Goal: Complete application form: Complete application form

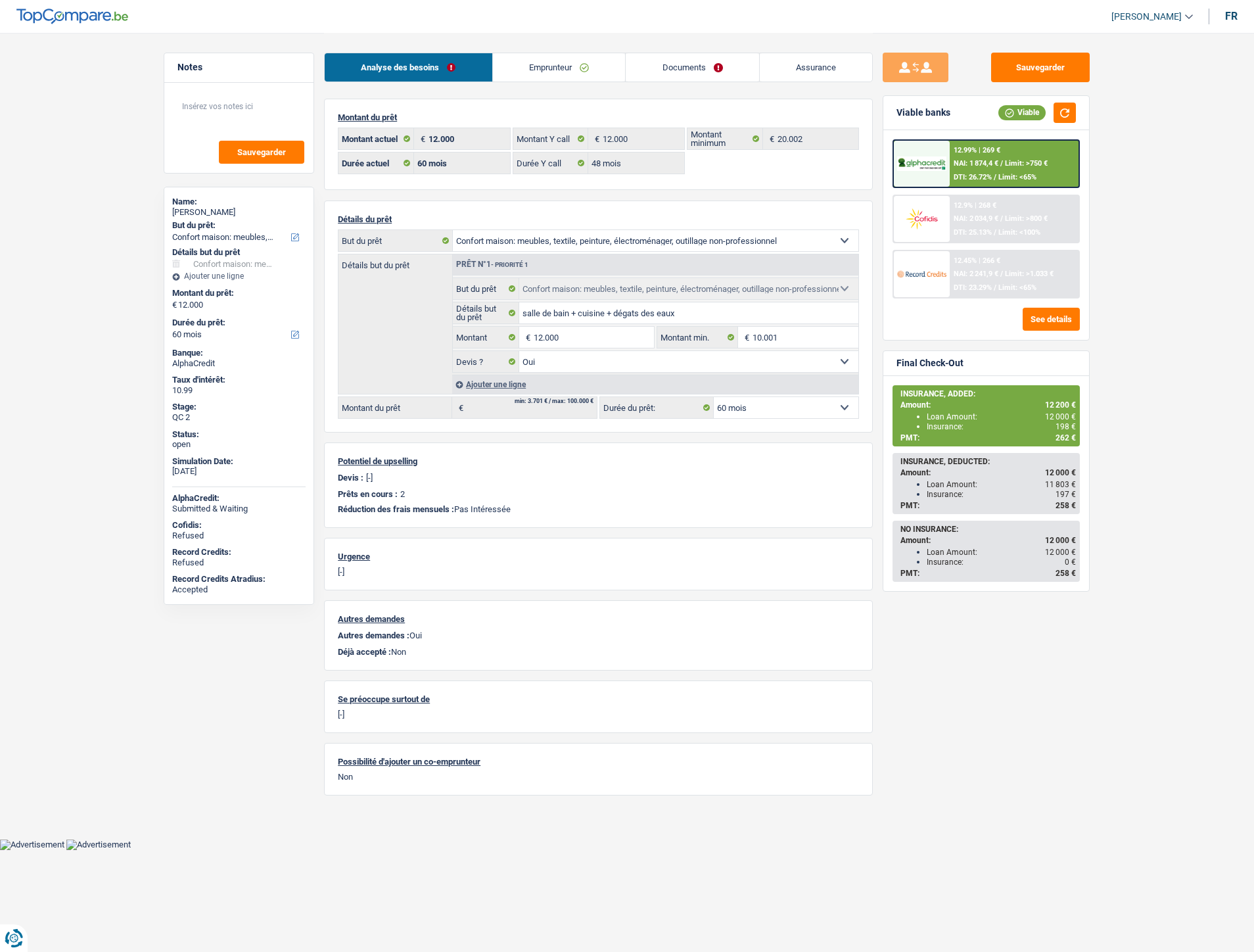
select select "household"
select select "60"
select select "48"
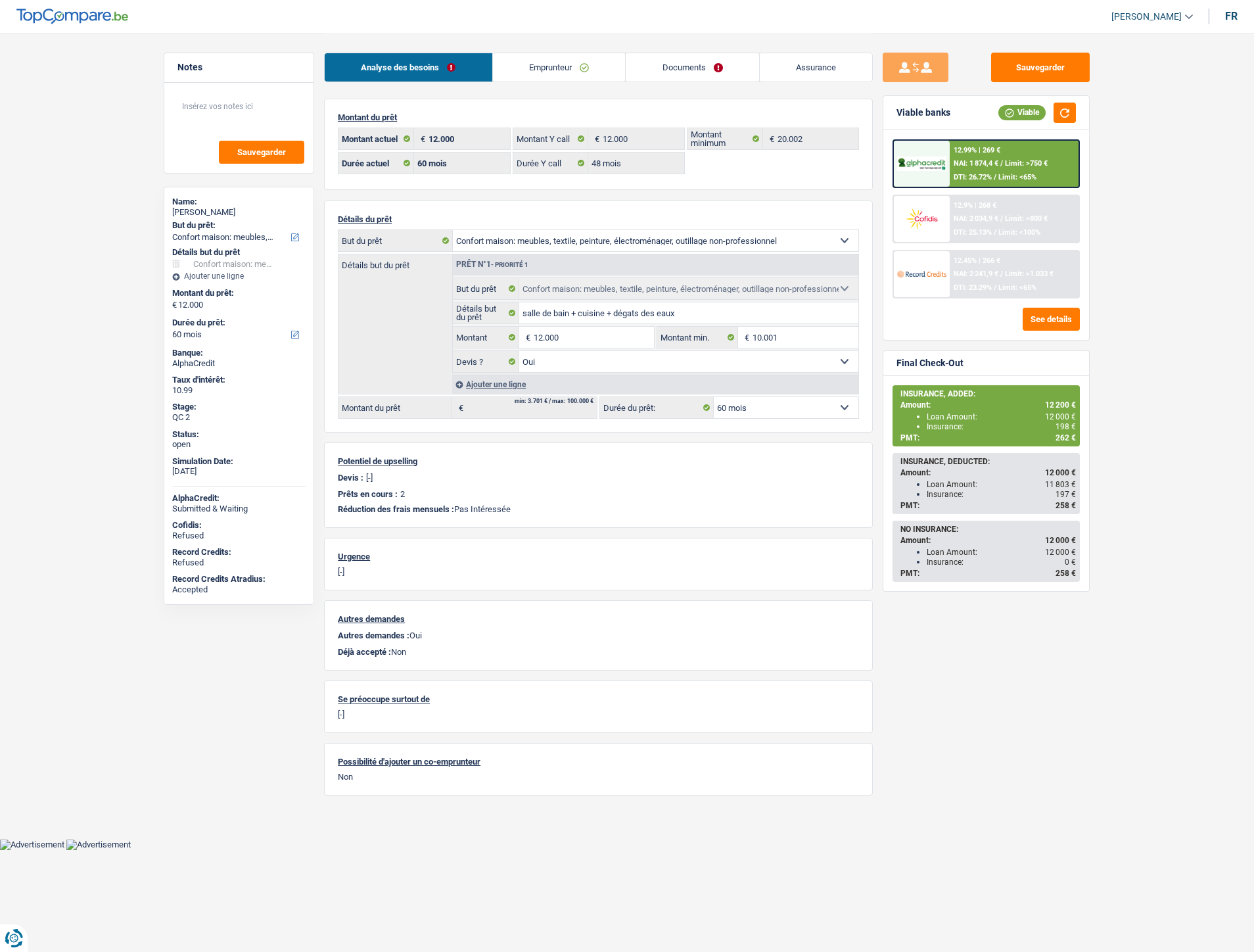
select select "household"
select select "yes"
select select "60"
select select "32"
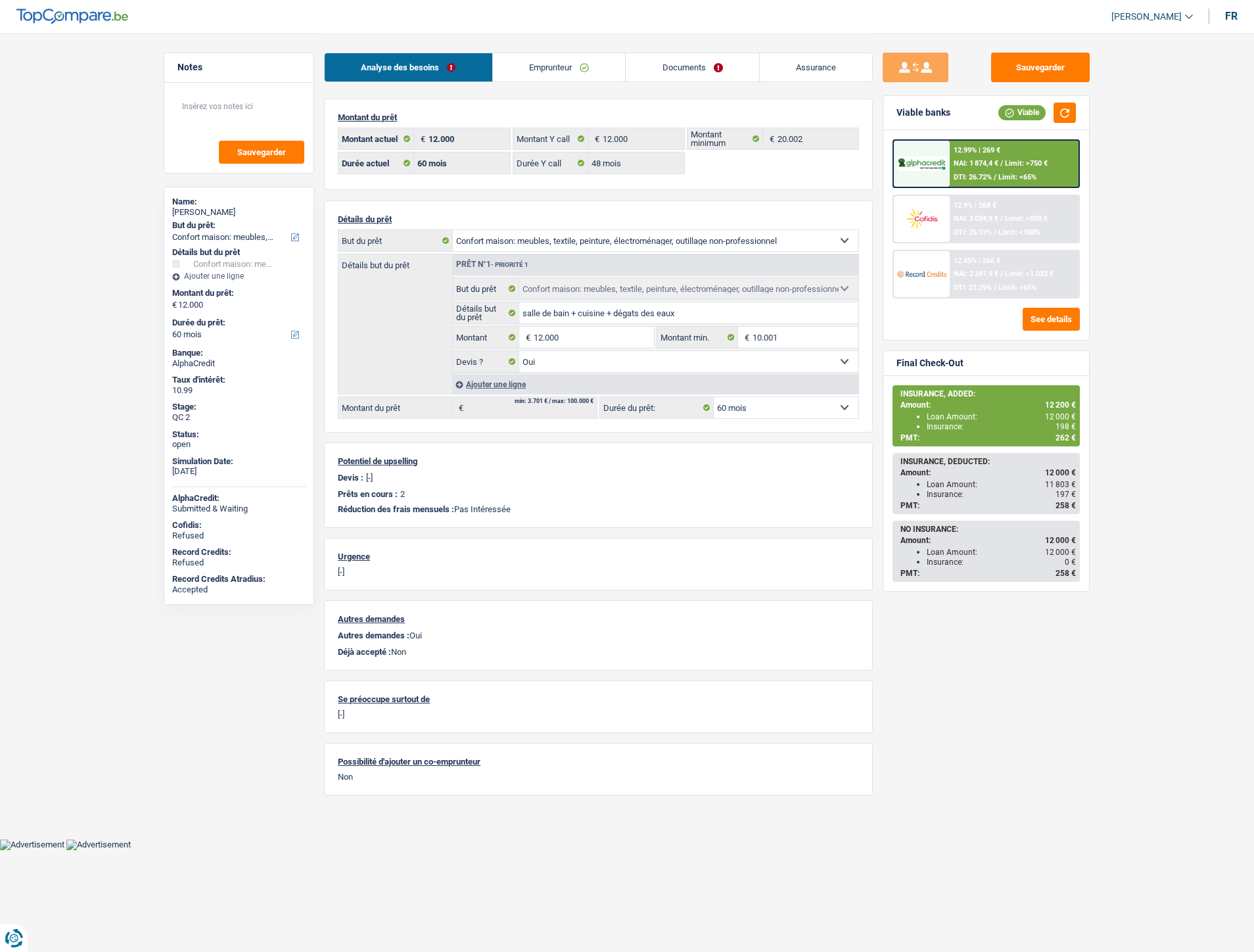
select select "single"
click at [552, 79] on link "Emprunteur" at bounding box center [558, 67] width 133 height 28
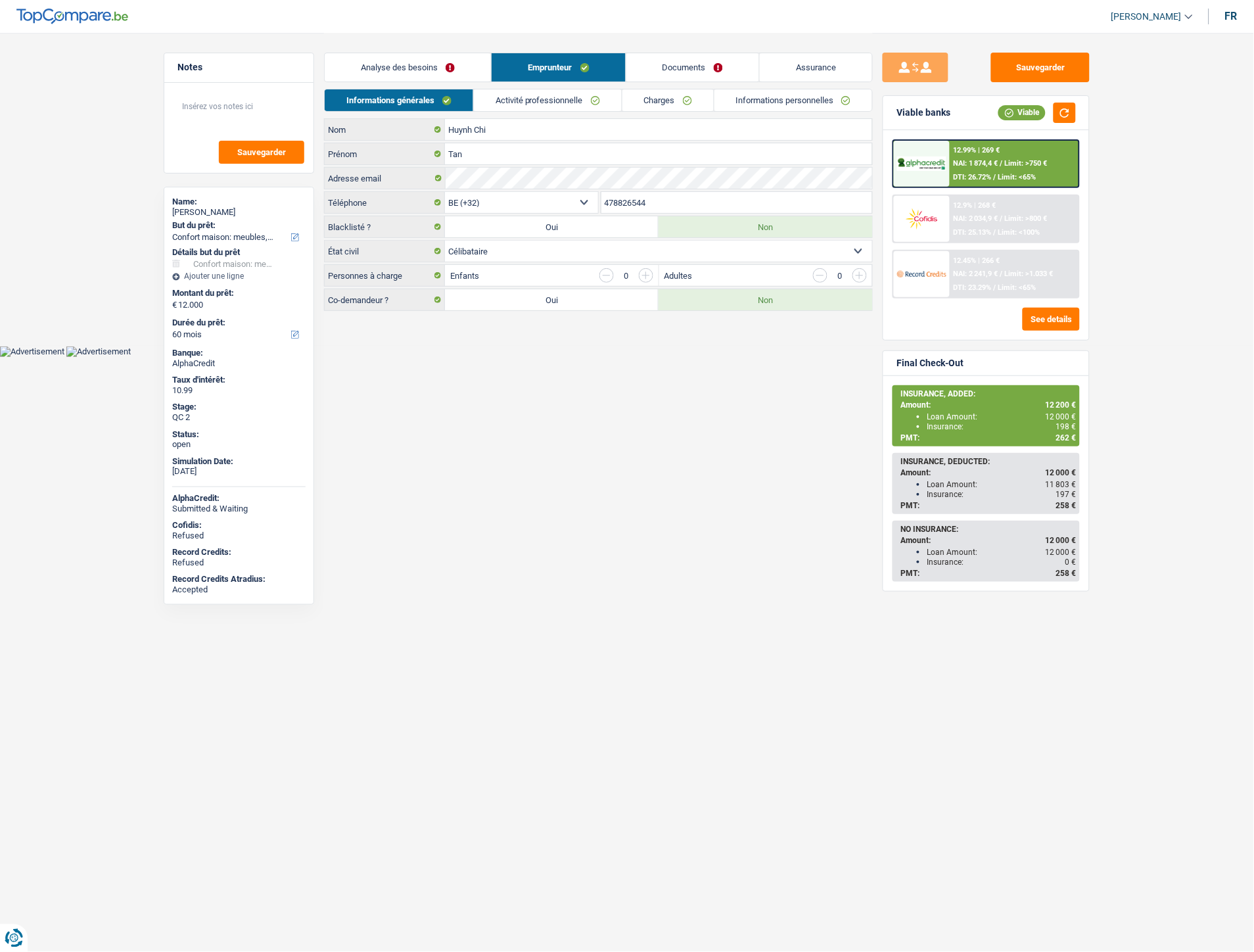
drag, startPoint x: 651, startPoint y: 205, endPoint x: 606, endPoint y: 202, distance: 45.1
click at [606, 202] on input "478826544" at bounding box center [737, 202] width 272 height 21
click at [715, 68] on link "Documents" at bounding box center [692, 67] width 133 height 28
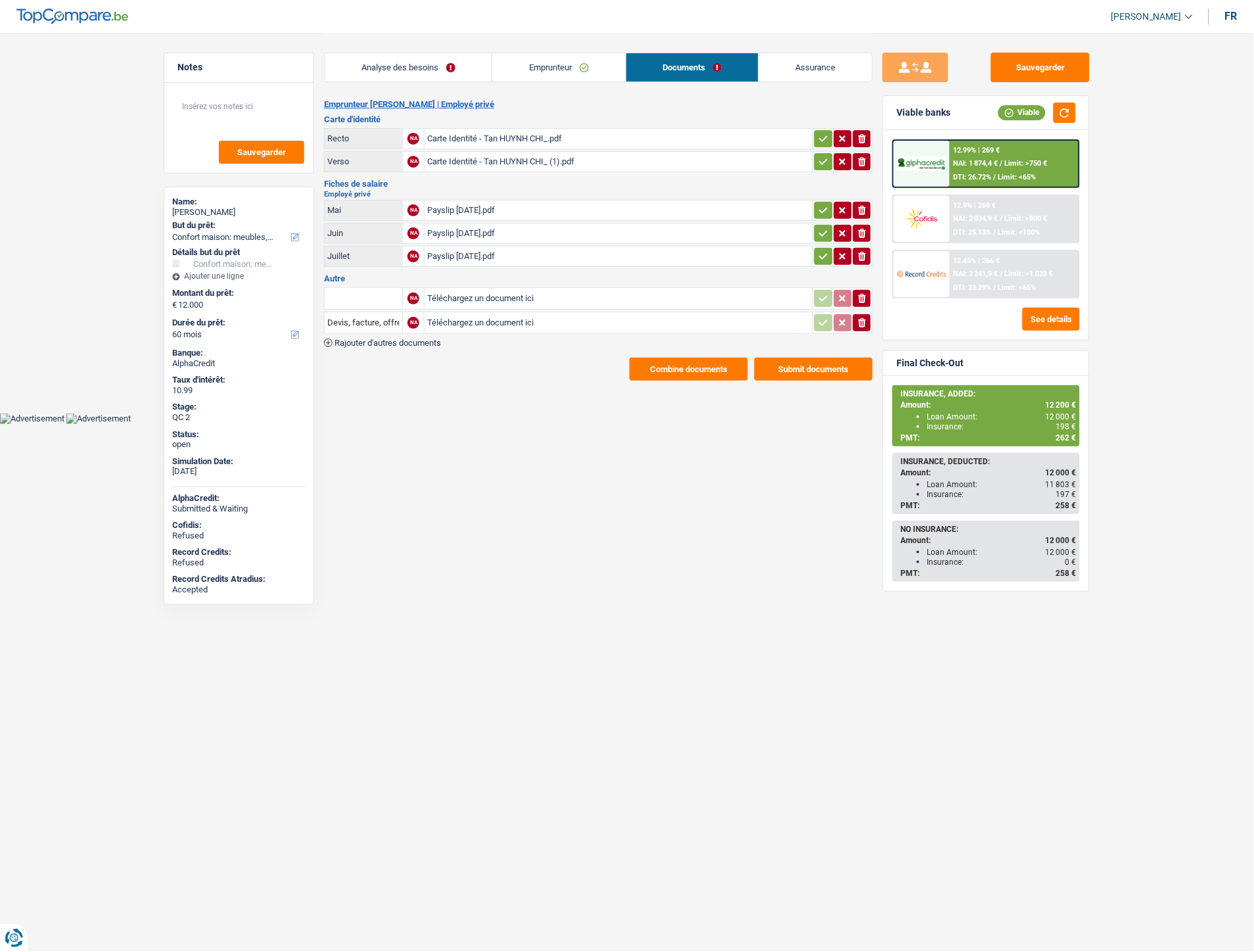
click at [652, 362] on button "Combine documents" at bounding box center [688, 369] width 118 height 23
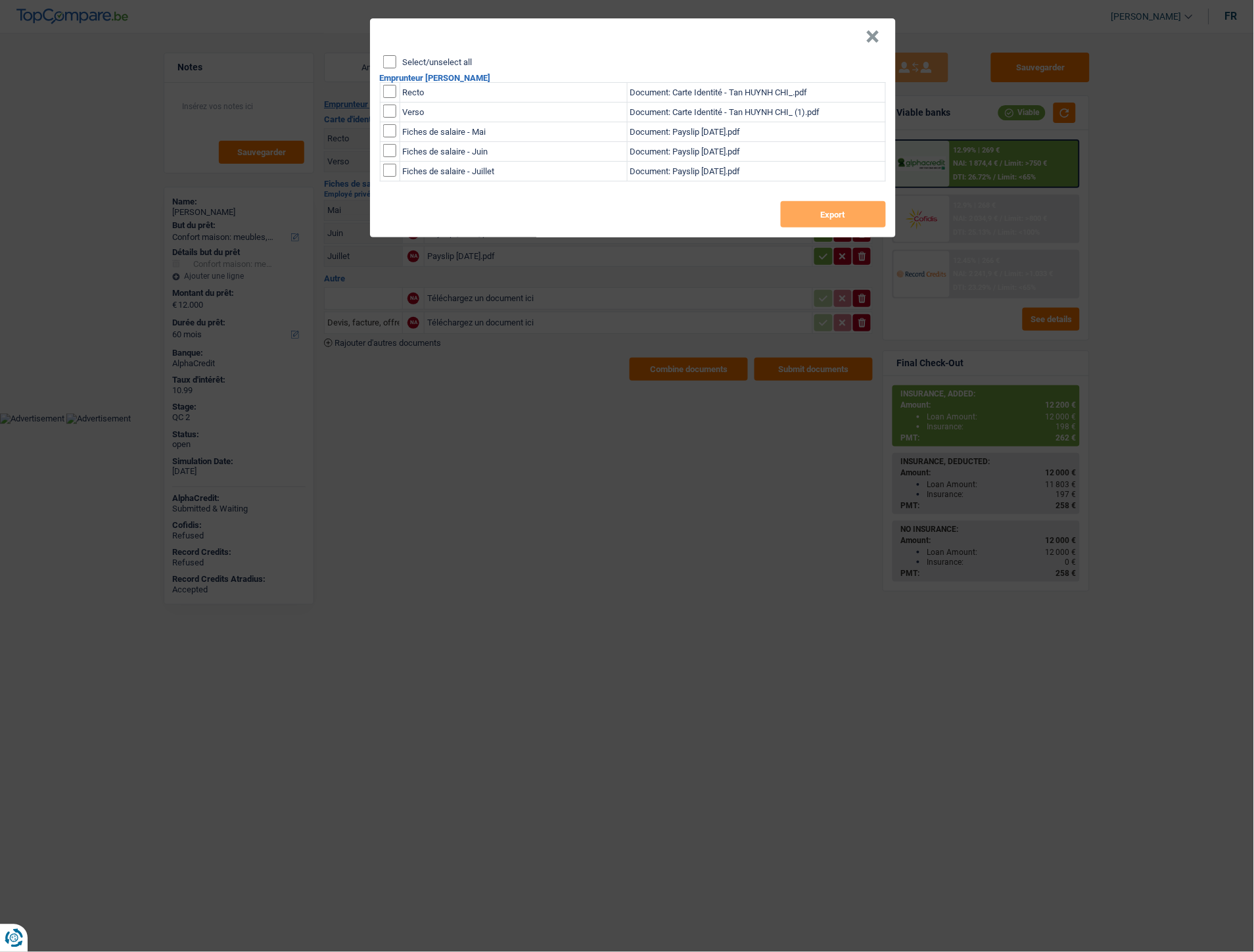
click at [412, 88] on td "Recto" at bounding box center [513, 93] width 227 height 20
click at [392, 91] on input "checkbox" at bounding box center [390, 91] width 14 height 14
checkbox input "true"
click at [394, 116] on input "checkbox" at bounding box center [390, 111] width 14 height 14
checkbox input "true"
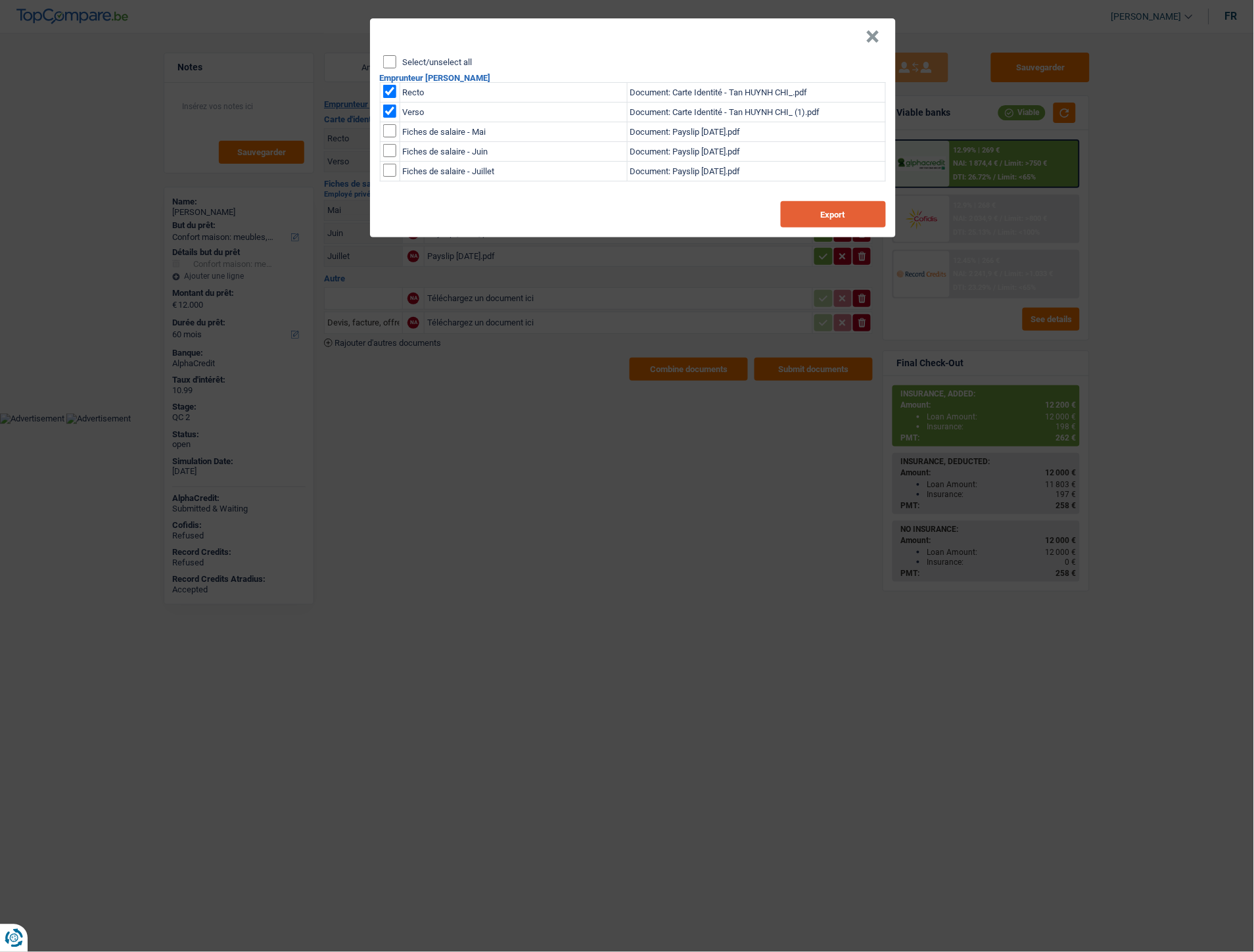
click at [787, 217] on button "Export" at bounding box center [834, 214] width 106 height 26
click at [889, 35] on header "×" at bounding box center [632, 36] width 526 height 37
click at [875, 42] on button "×" at bounding box center [872, 37] width 14 height 14
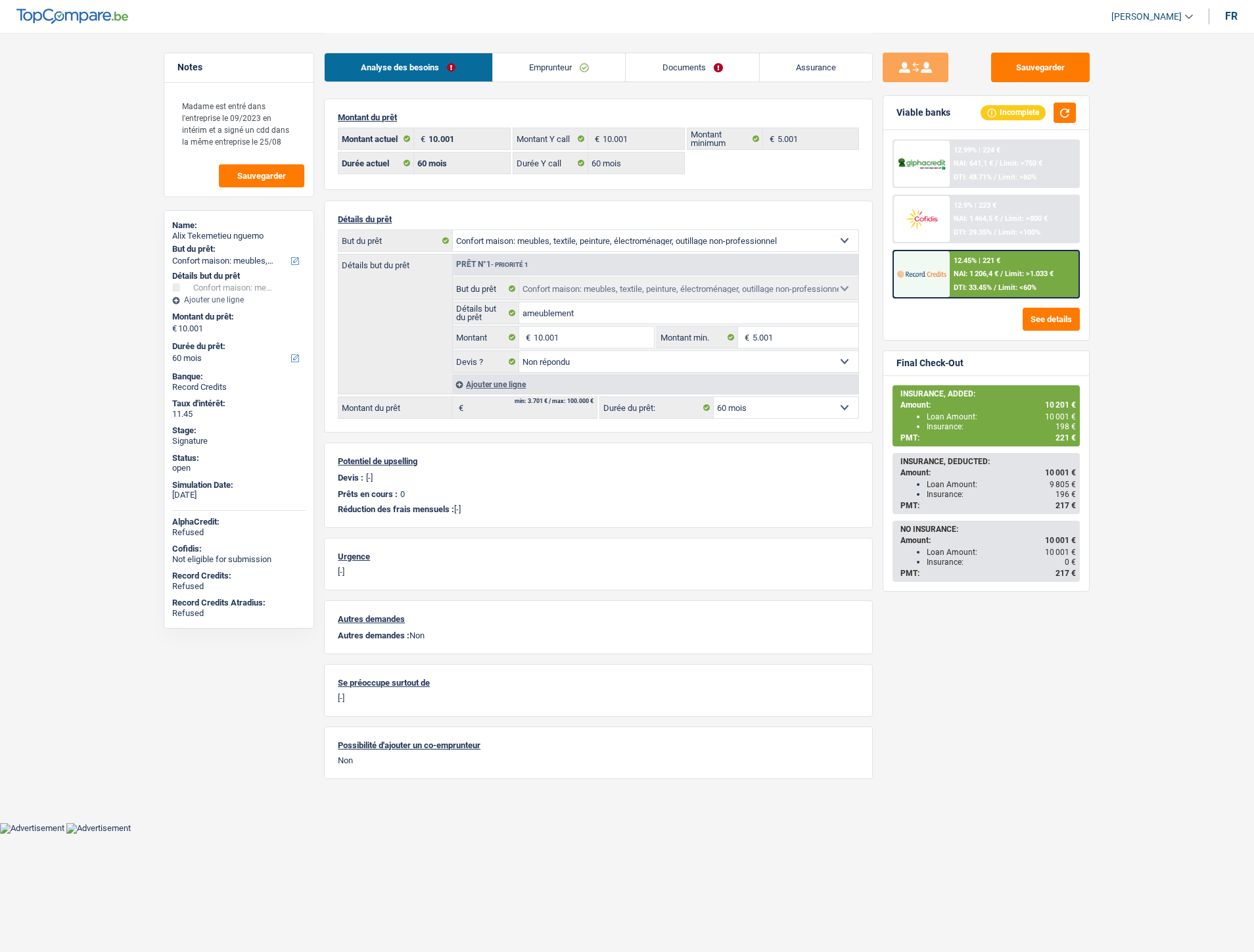
select select "household"
select select "60"
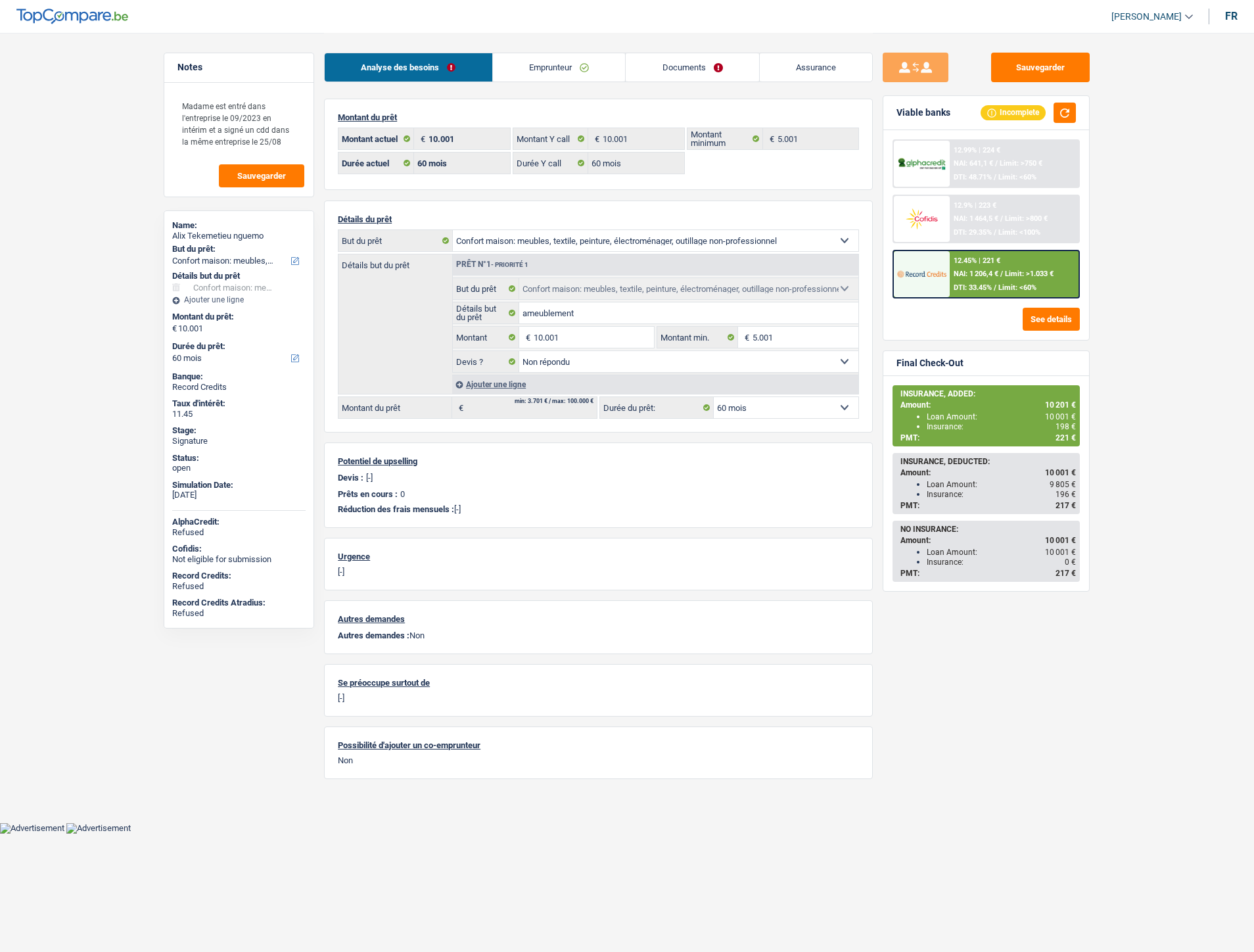
select select "household"
select select "not_answered"
select select "60"
select select "32"
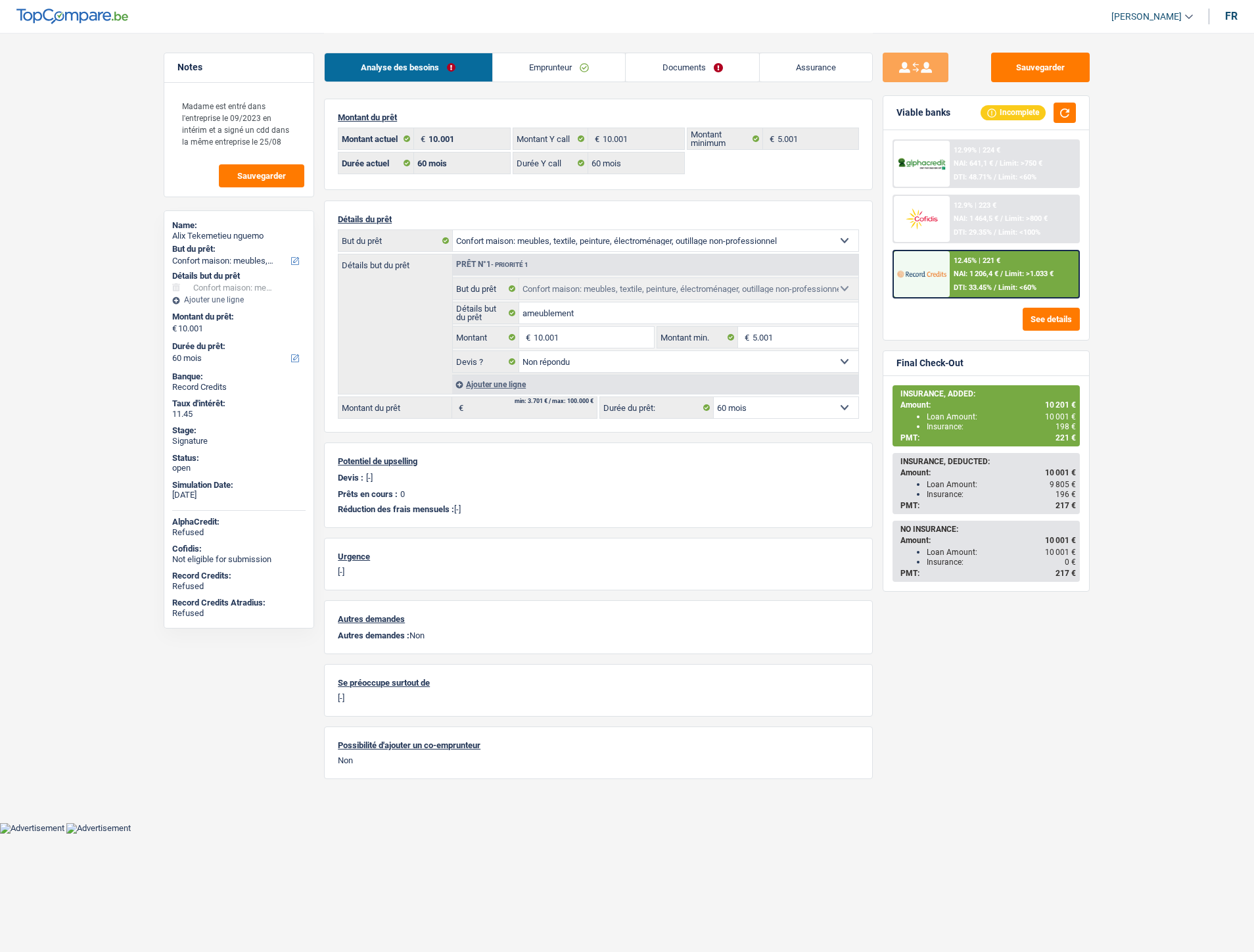
select select "single"
click at [549, 77] on link "Emprunteur" at bounding box center [558, 67] width 133 height 28
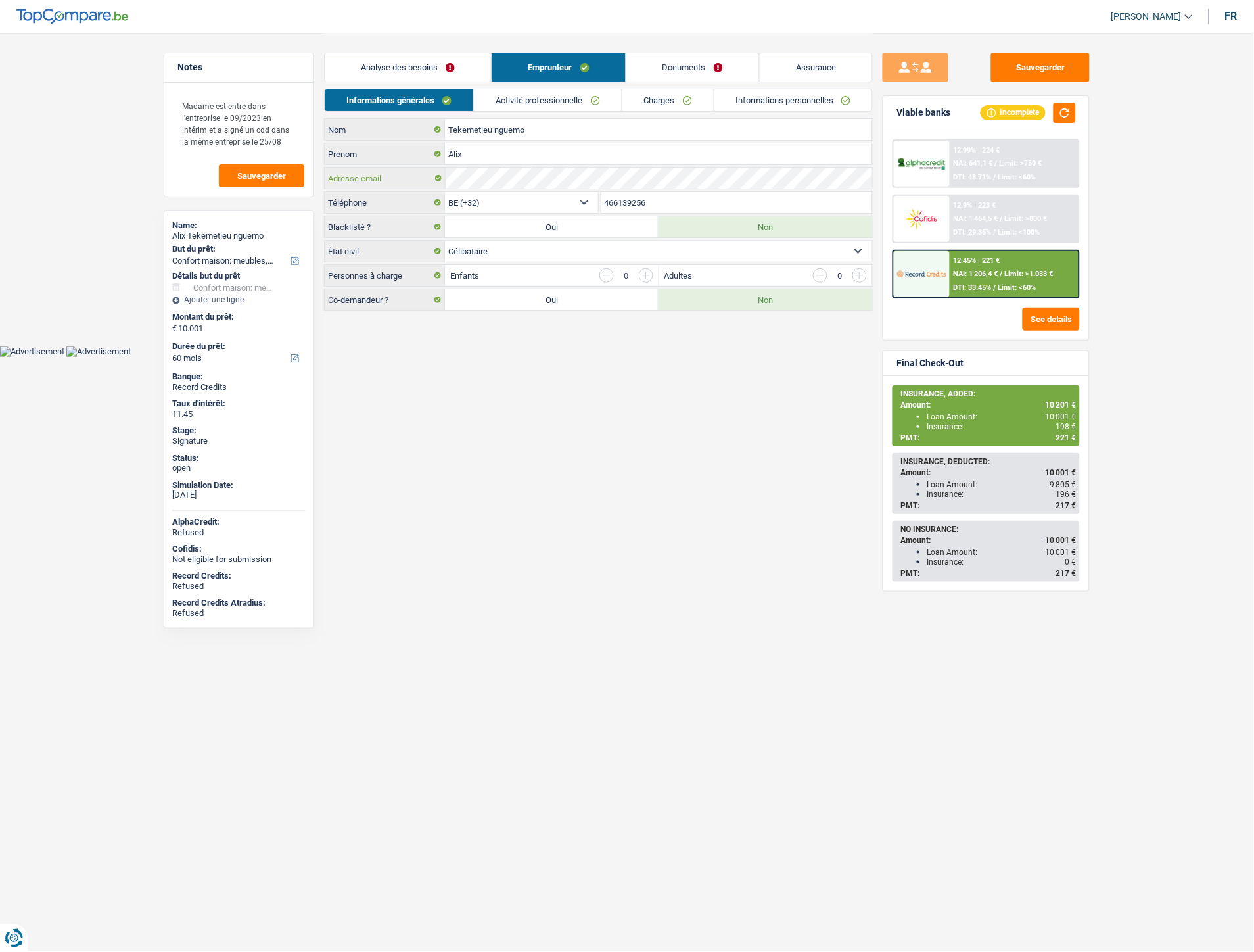
click at [435, 180] on div "Adresse email" at bounding box center [598, 178] width 548 height 21
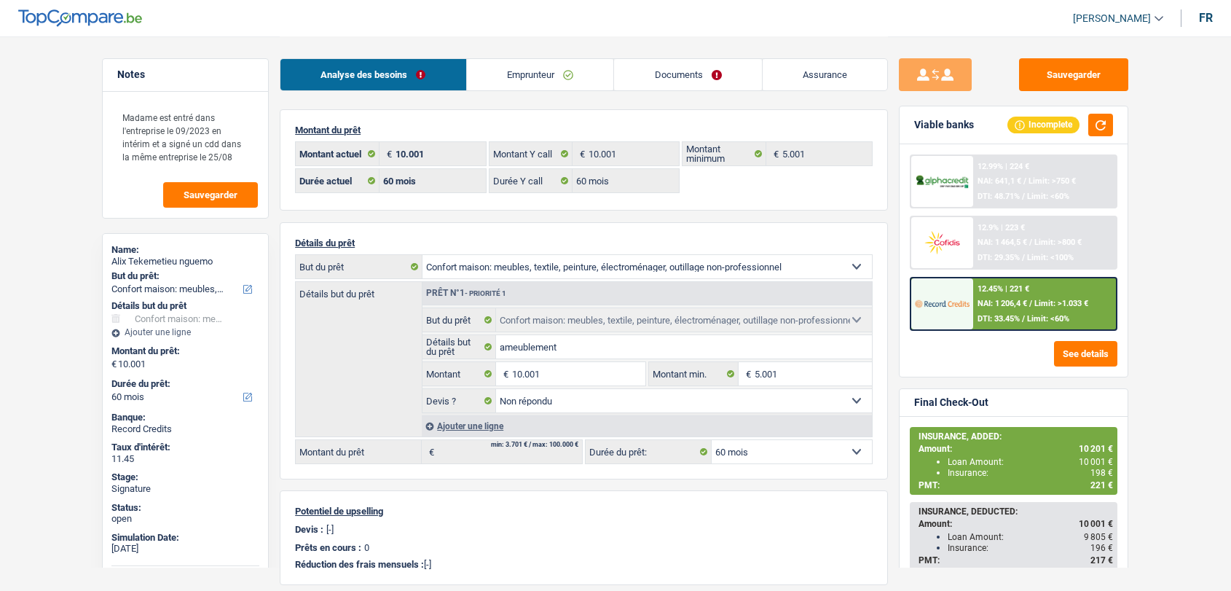
select select "household"
select select "60"
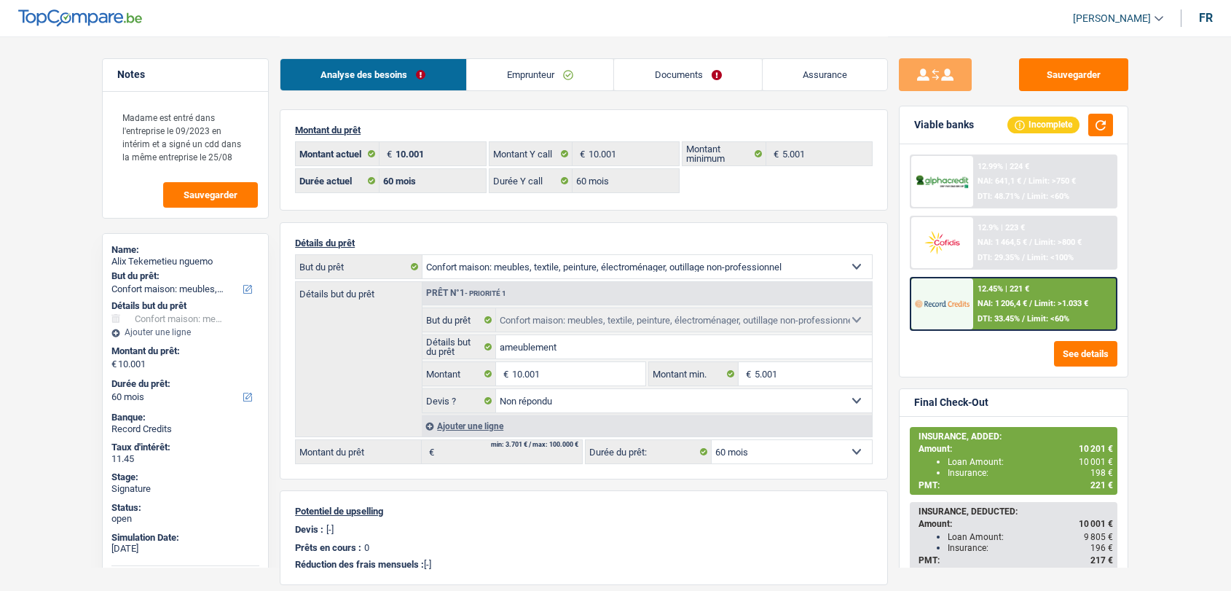
select select "household"
select select "not_answered"
select select "60"
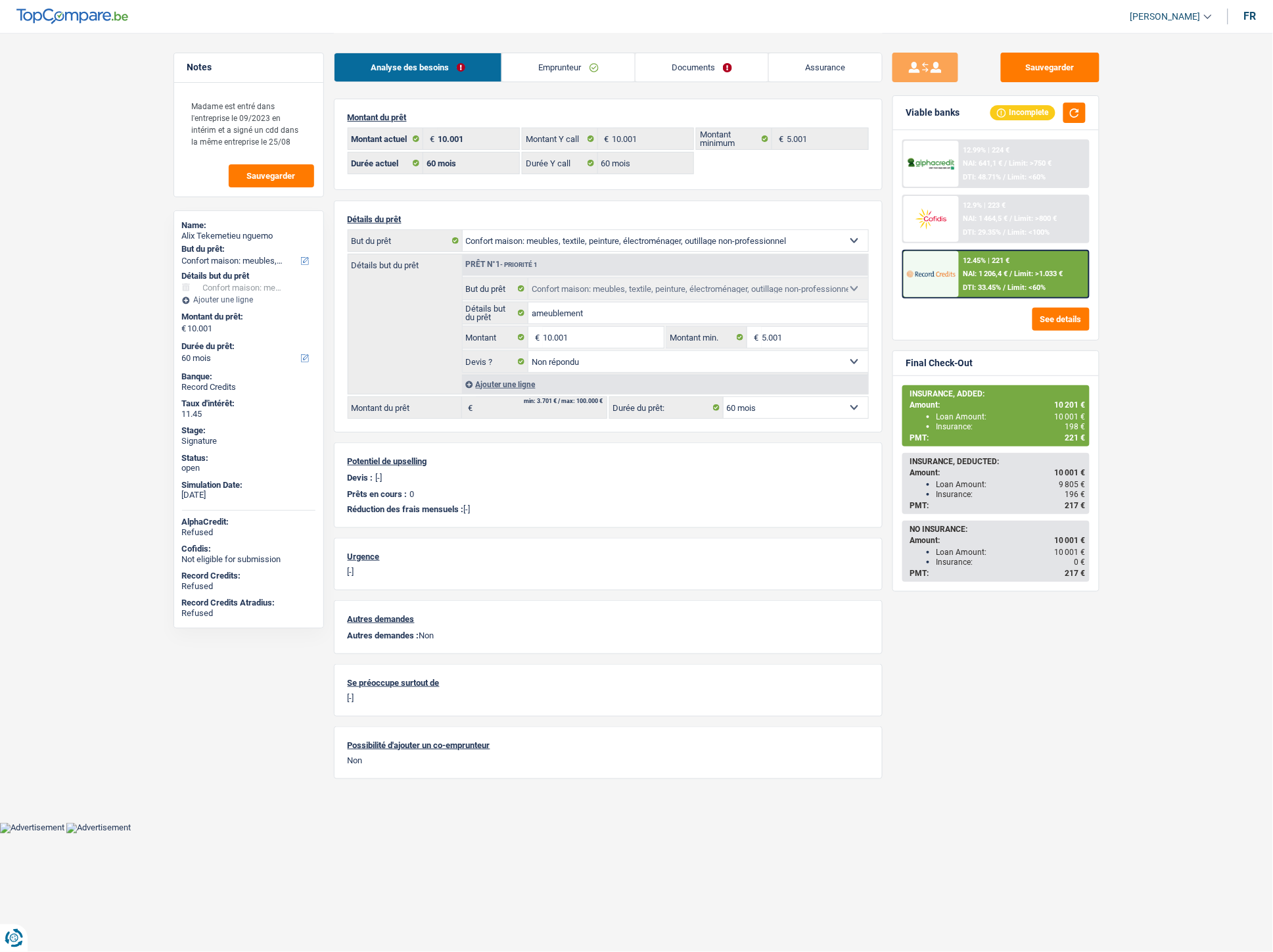
click at [706, 67] on link "Documents" at bounding box center [703, 67] width 134 height 28
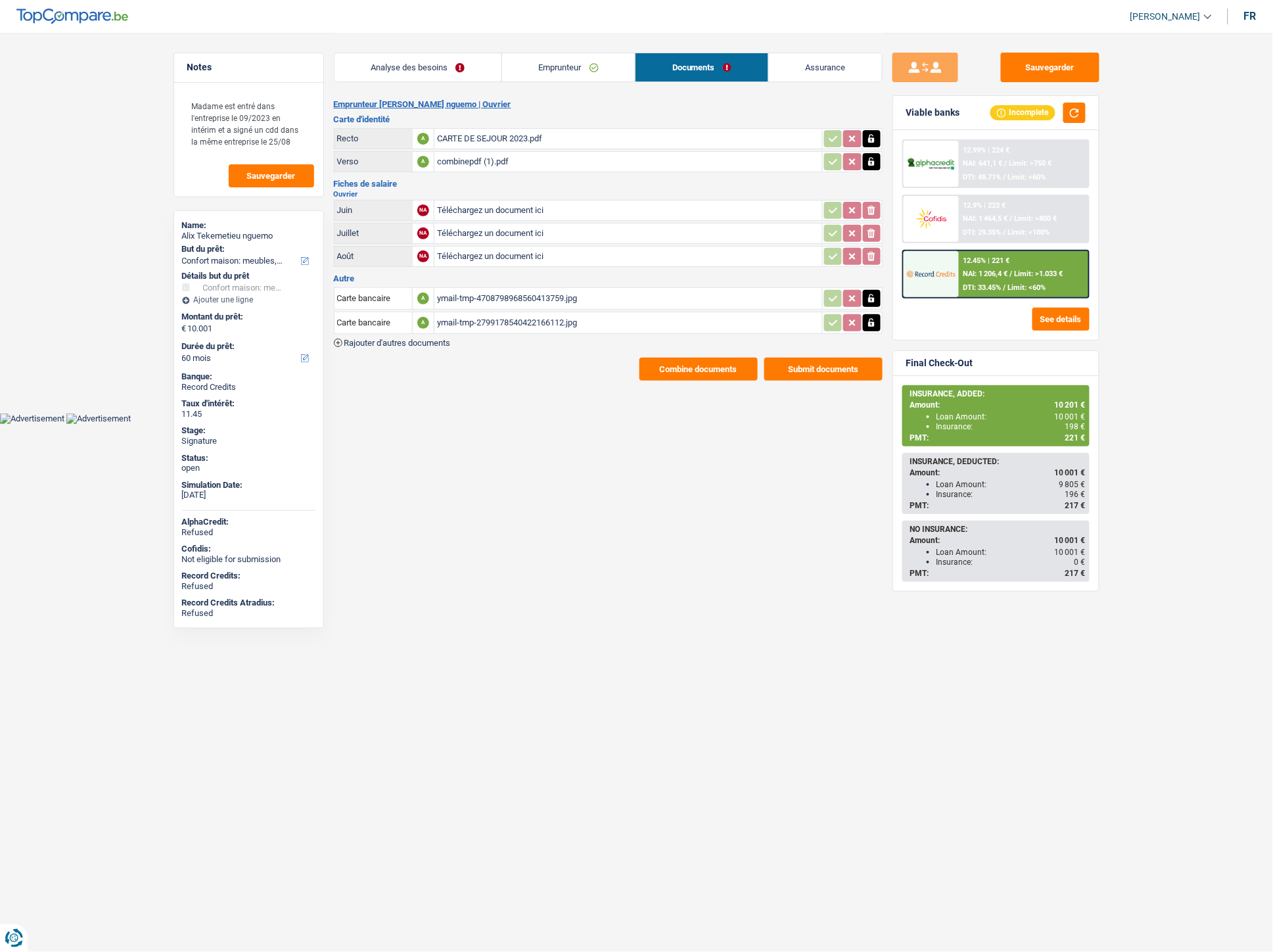
click at [408, 338] on span "Rajouter d'autres documents" at bounding box center [398, 342] width 106 height 8
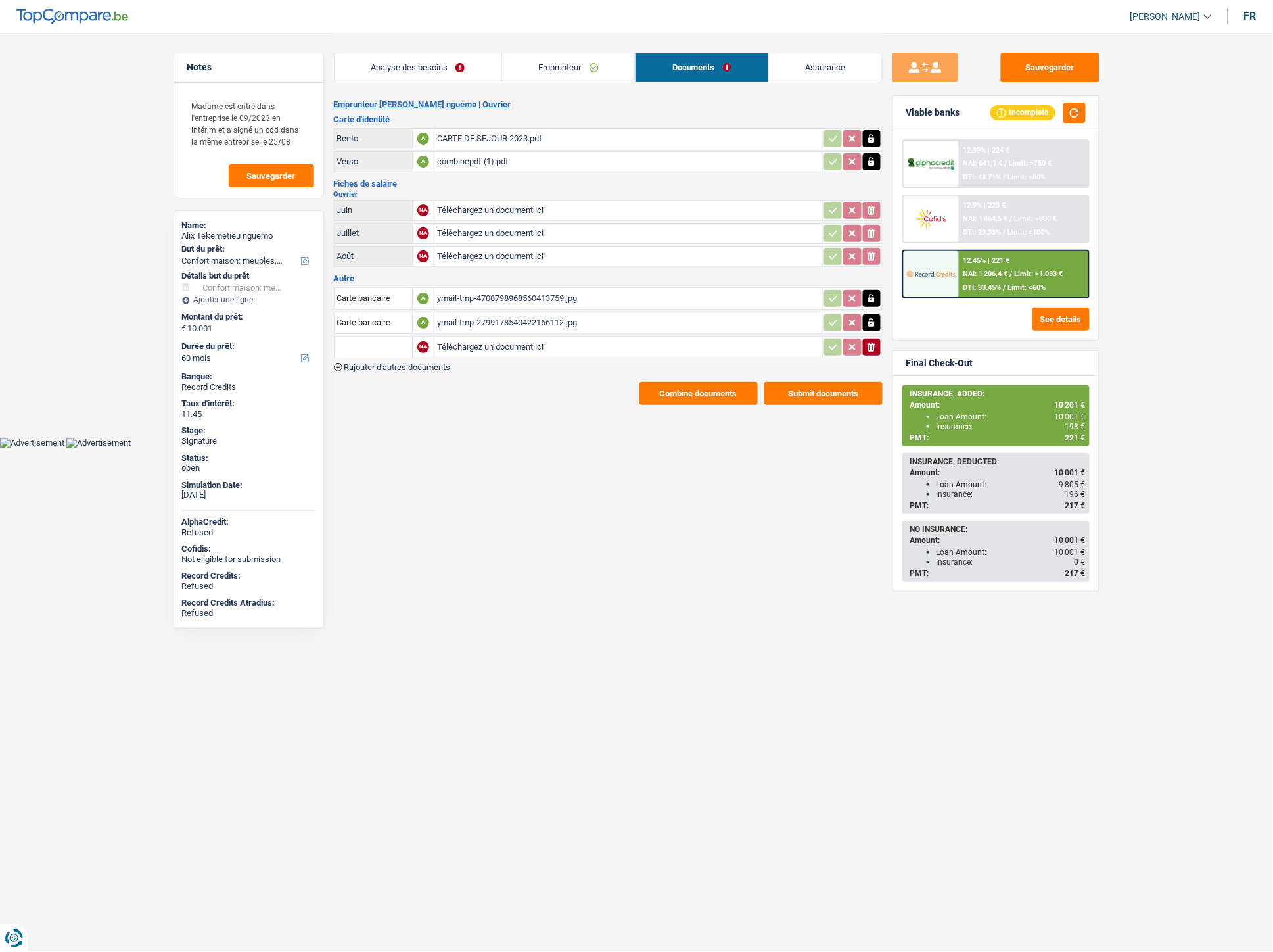
click at [491, 346] on input "Téléchargez un document ici" at bounding box center [629, 347] width 383 height 20
type input "C:\fakepath\Chèque repas Alix.pdf"
click at [438, 365] on span "Rajouter d'autres documents" at bounding box center [398, 366] width 106 height 8
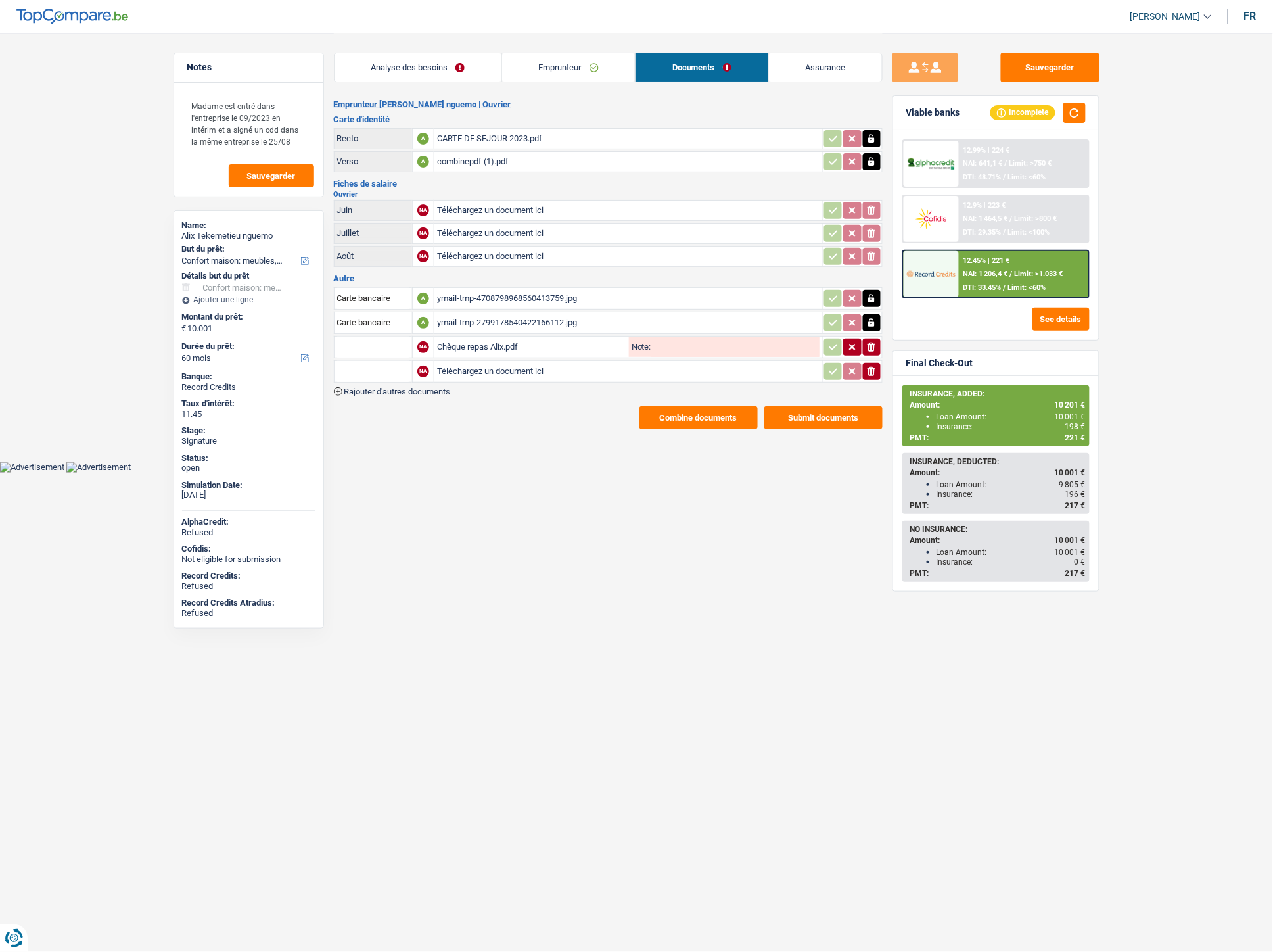
click at [446, 387] on span "Rajouter d'autres documents" at bounding box center [398, 391] width 106 height 8
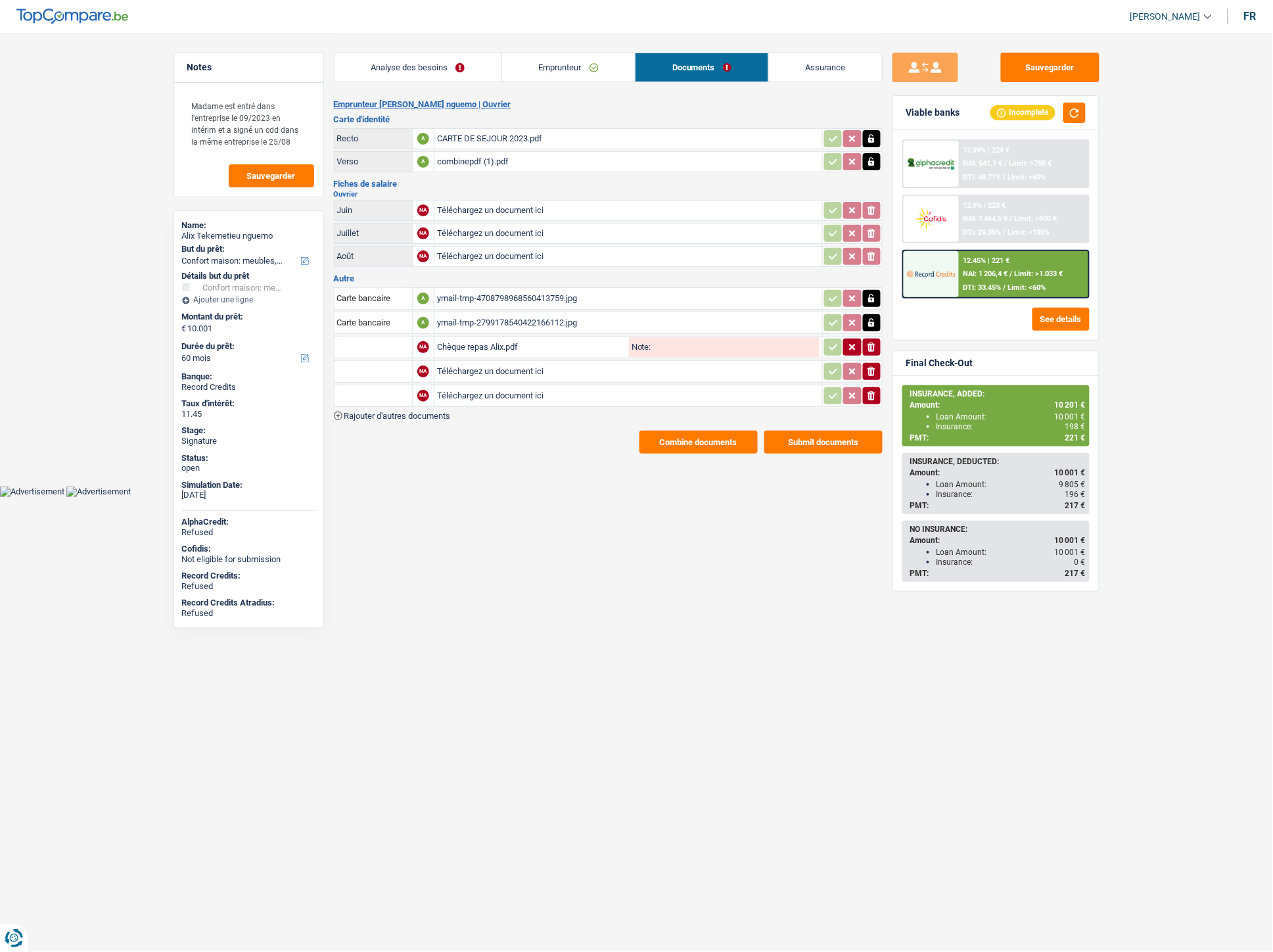
click at [484, 369] on input "Téléchargez un document ici" at bounding box center [629, 372] width 383 height 20
type input "C:\fakepath\IMG-20250915-WA0010.jpg"
click at [503, 389] on input "Téléchargez un document ici" at bounding box center [629, 396] width 383 height 20
type input "C:\fakepath\IMG-20250915-WA0013.jpg"
click at [400, 344] on input "text" at bounding box center [374, 347] width 72 height 21
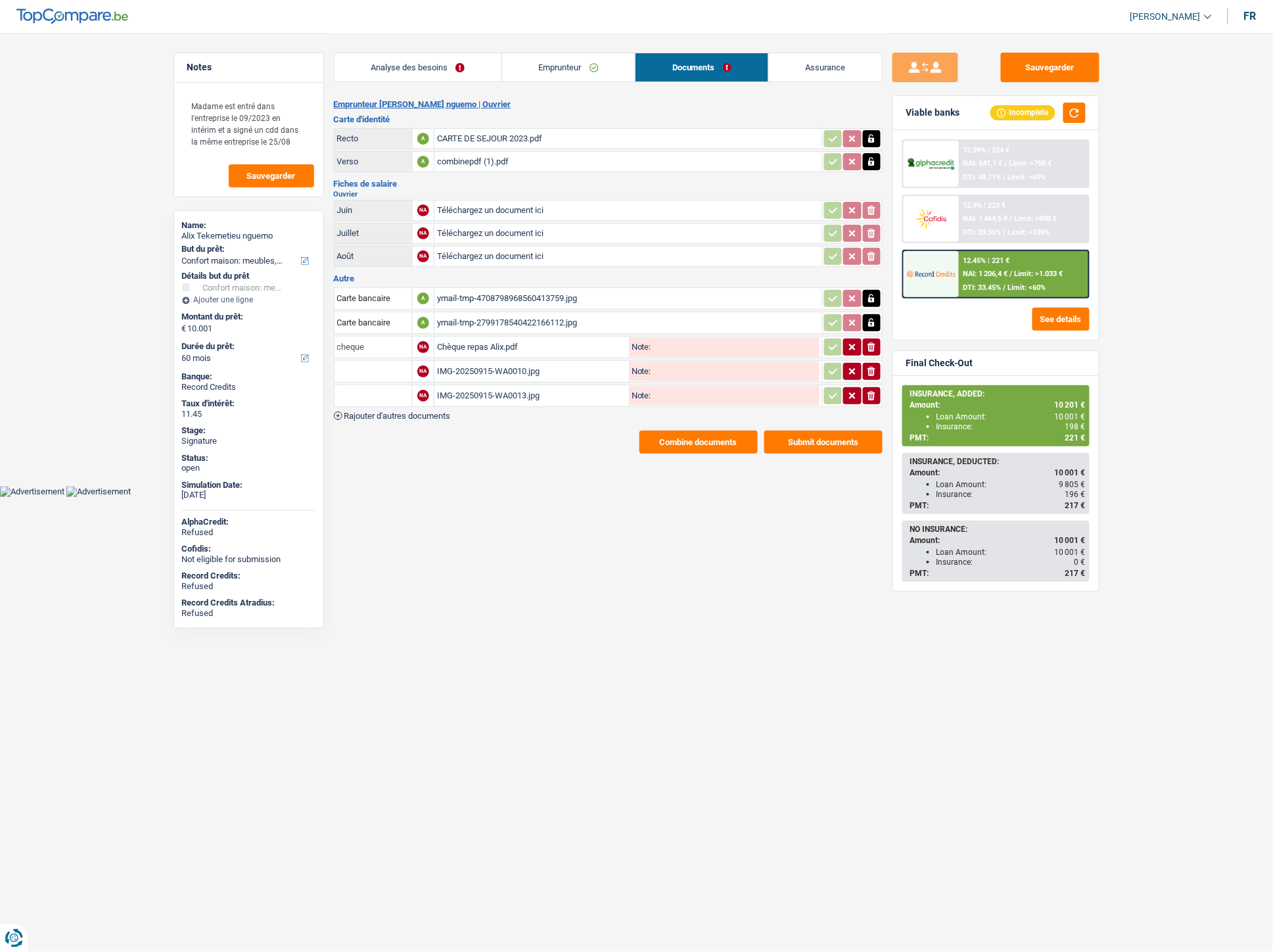
click at [400, 342] on input "cheque" at bounding box center [374, 347] width 72 height 21
click at [288, 334] on div "Notes Madame est entré dans l'entreprise le 09/2023 en intérim et a signé un cd…" at bounding box center [636, 243] width 946 height 421
click at [376, 365] on li "Autre" at bounding box center [408, 373] width 134 height 16
type input "Autre"
click at [369, 365] on input "text" at bounding box center [374, 371] width 72 height 21
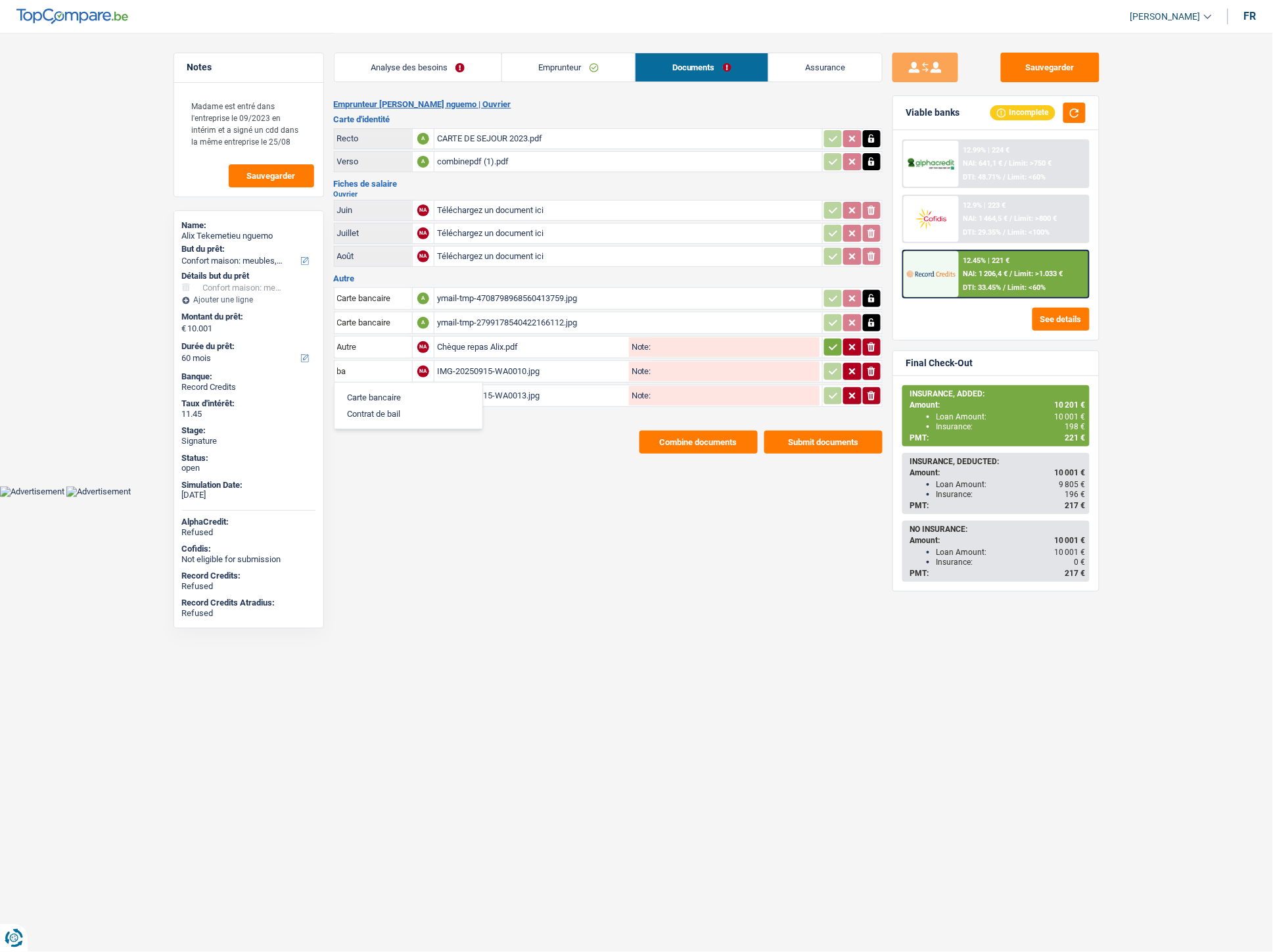
click at [383, 389] on li "Carte bancaire" at bounding box center [408, 397] width 134 height 16
type input "Carte bancaire"
click at [383, 389] on input "text" at bounding box center [374, 395] width 72 height 21
click at [392, 413] on li "Carte bancaire" at bounding box center [408, 421] width 134 height 16
type input "Carte bancaire"
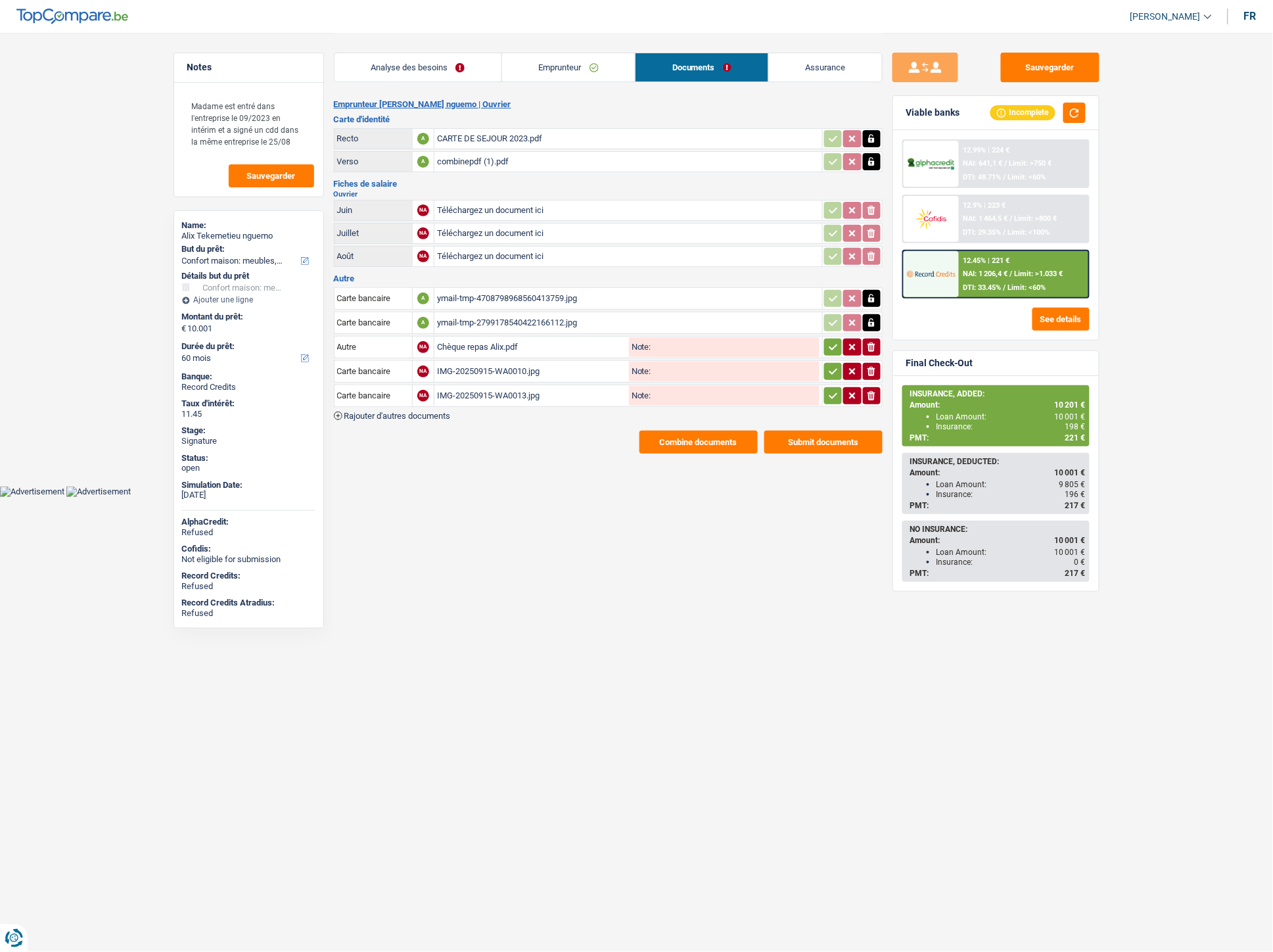
click at [828, 346] on icon "button" at bounding box center [834, 347] width 11 height 14
click at [836, 369] on icon "button" at bounding box center [834, 371] width 11 height 14
click at [829, 389] on icon "button" at bounding box center [834, 395] width 11 height 14
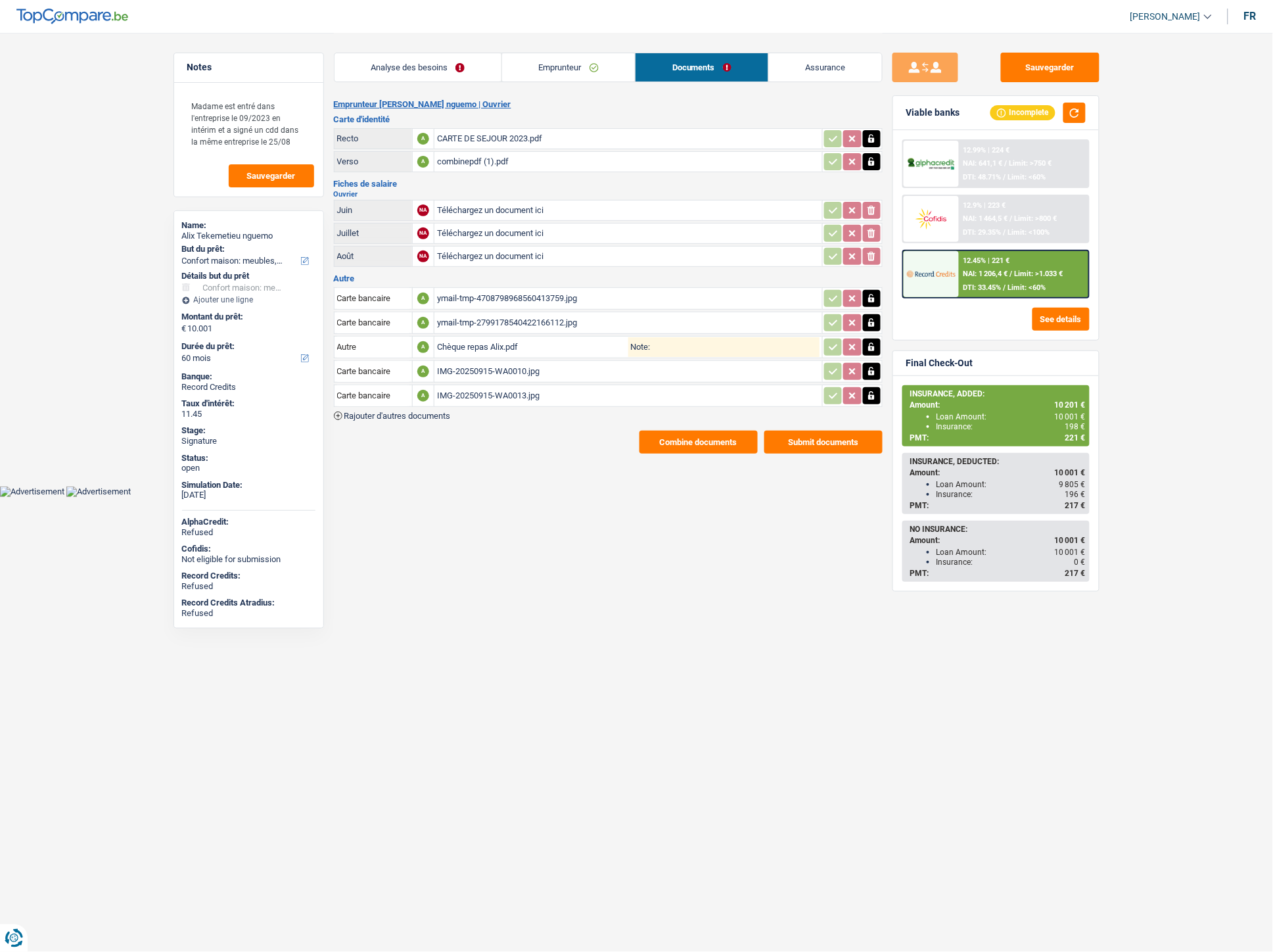
drag, startPoint x: 576, startPoint y: 440, endPoint x: 439, endPoint y: 420, distance: 138.5
click at [574, 440] on div "Combine documents Submit documents" at bounding box center [608, 442] width 549 height 23
click at [421, 411] on span "Rajouter d'autres documents" at bounding box center [398, 415] width 106 height 8
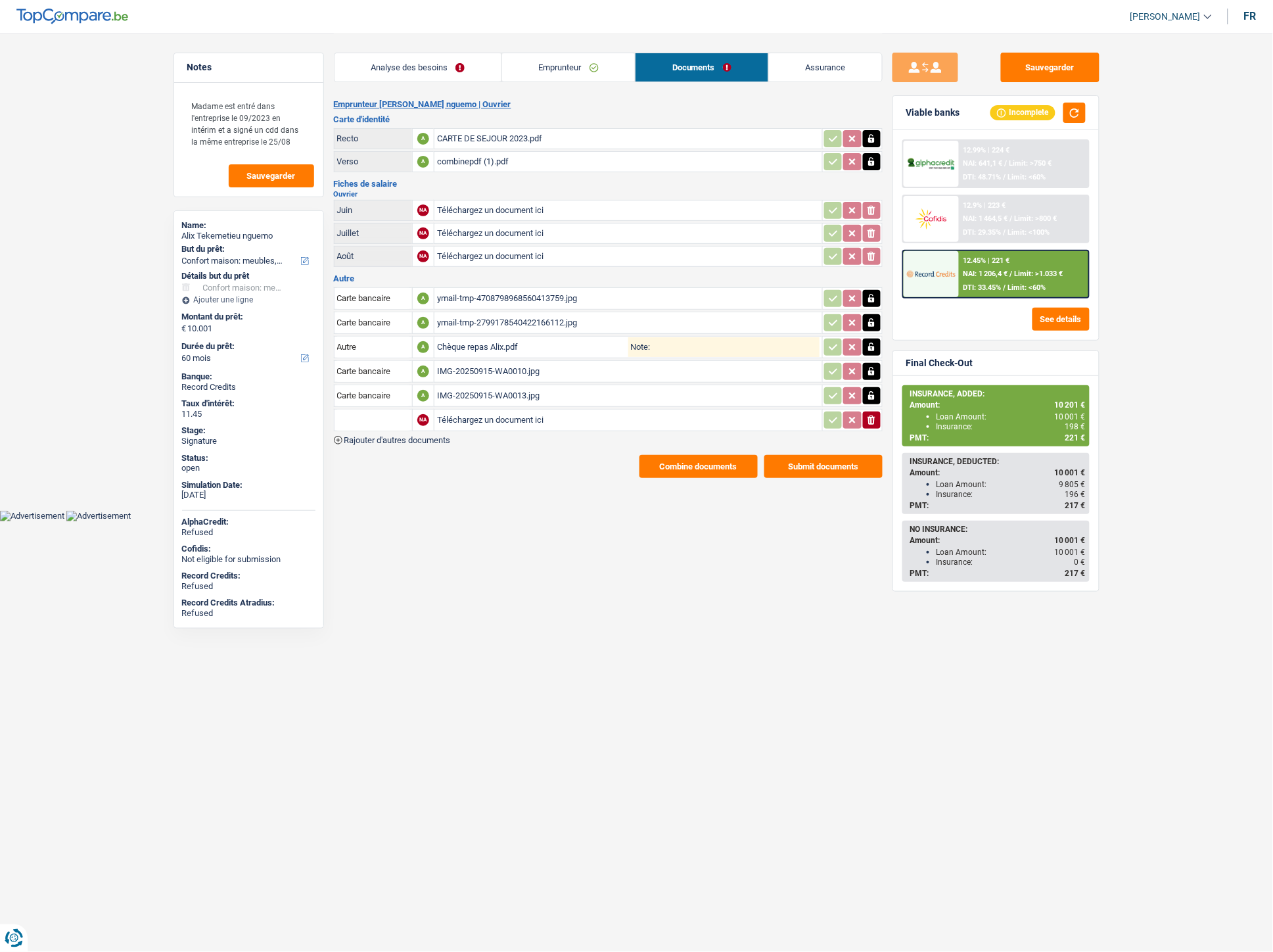
click at [447, 436] on span "Rajouter d'autres documents" at bounding box center [398, 439] width 106 height 8
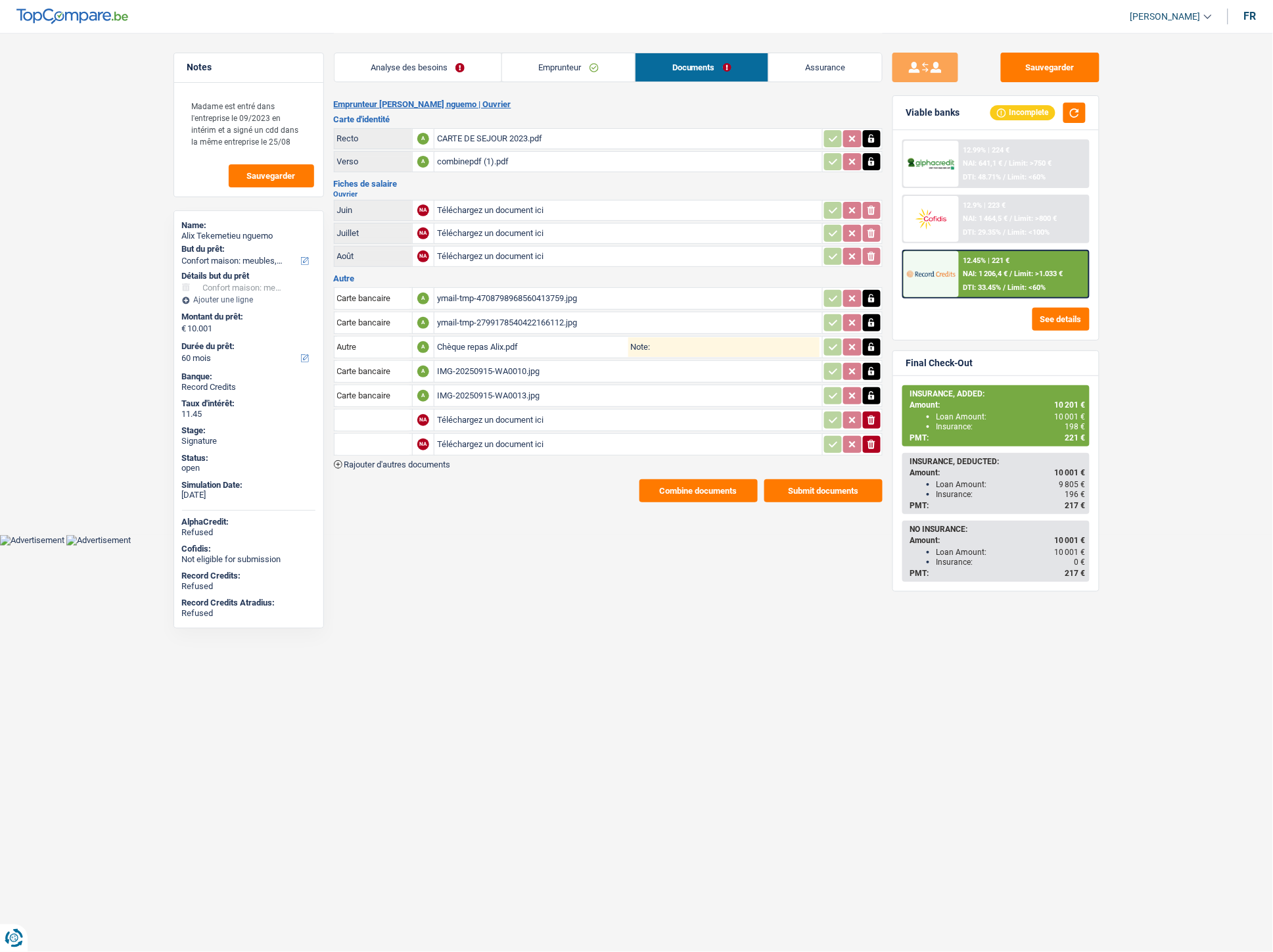
click at [469, 415] on input "Téléchargez un document ici" at bounding box center [629, 421] width 383 height 20
type input "C:\fakepath\Extrait Alix1.pdf"
click at [510, 442] on input "Téléchargez un document ici" at bounding box center [629, 445] width 383 height 20
type input "C:\fakepath\Extrait Alix2.pdf"
click at [398, 411] on input "text" at bounding box center [374, 420] width 72 height 21
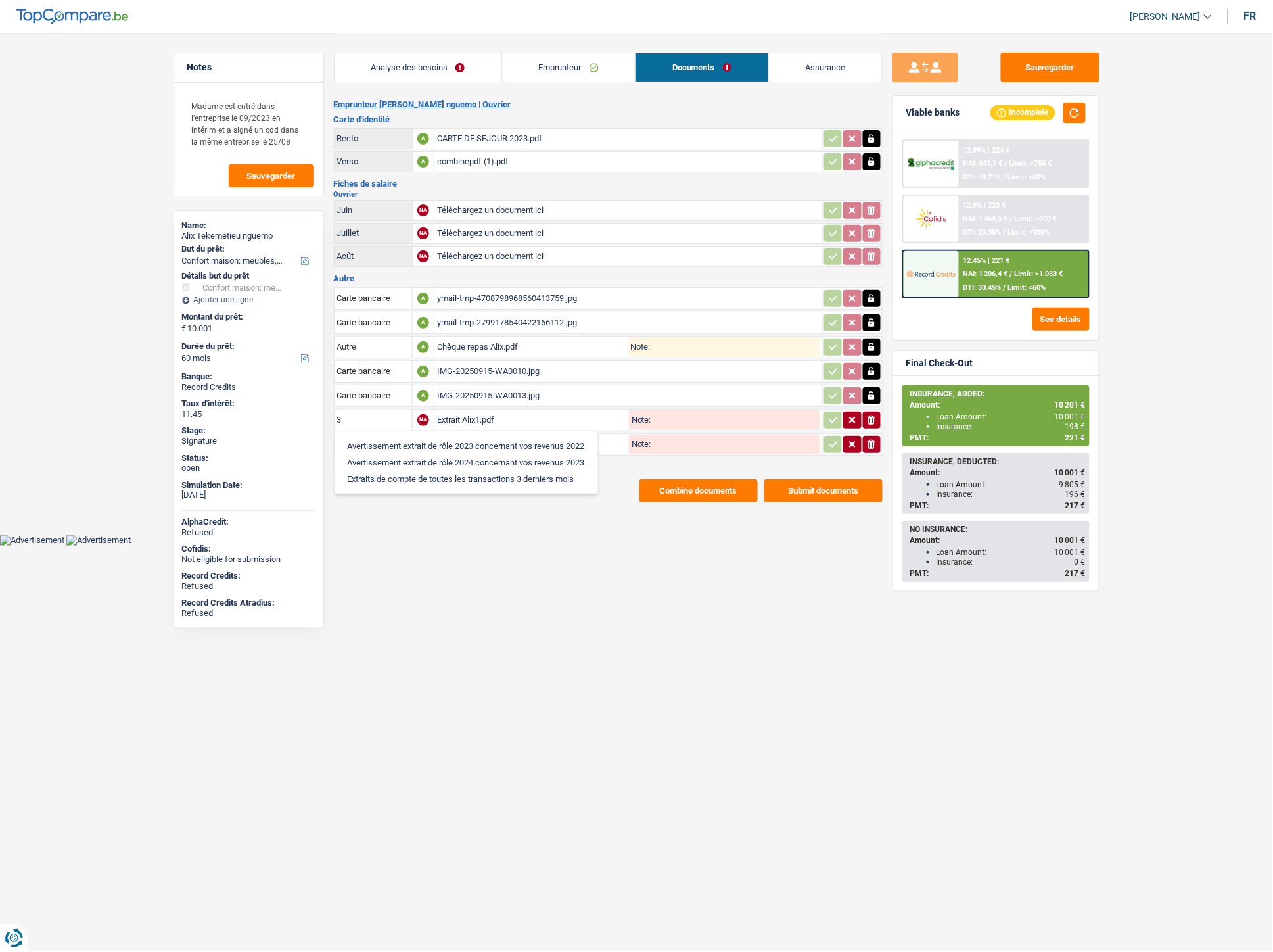
click at [401, 471] on li "Extraits de compte de toutes les transactions 3 derniers mois" at bounding box center [466, 479] width 251 height 16
type input "Extraits de compte de toutes les transactions 3 derniers mois"
click at [396, 435] on input "text" at bounding box center [374, 444] width 72 height 21
click at [435, 501] on li "Extraits de compte de toutes les transactions 3 derniers mois" at bounding box center [466, 504] width 251 height 16
type input "Extraits de compte de toutes les transactions 3 derniers mois"
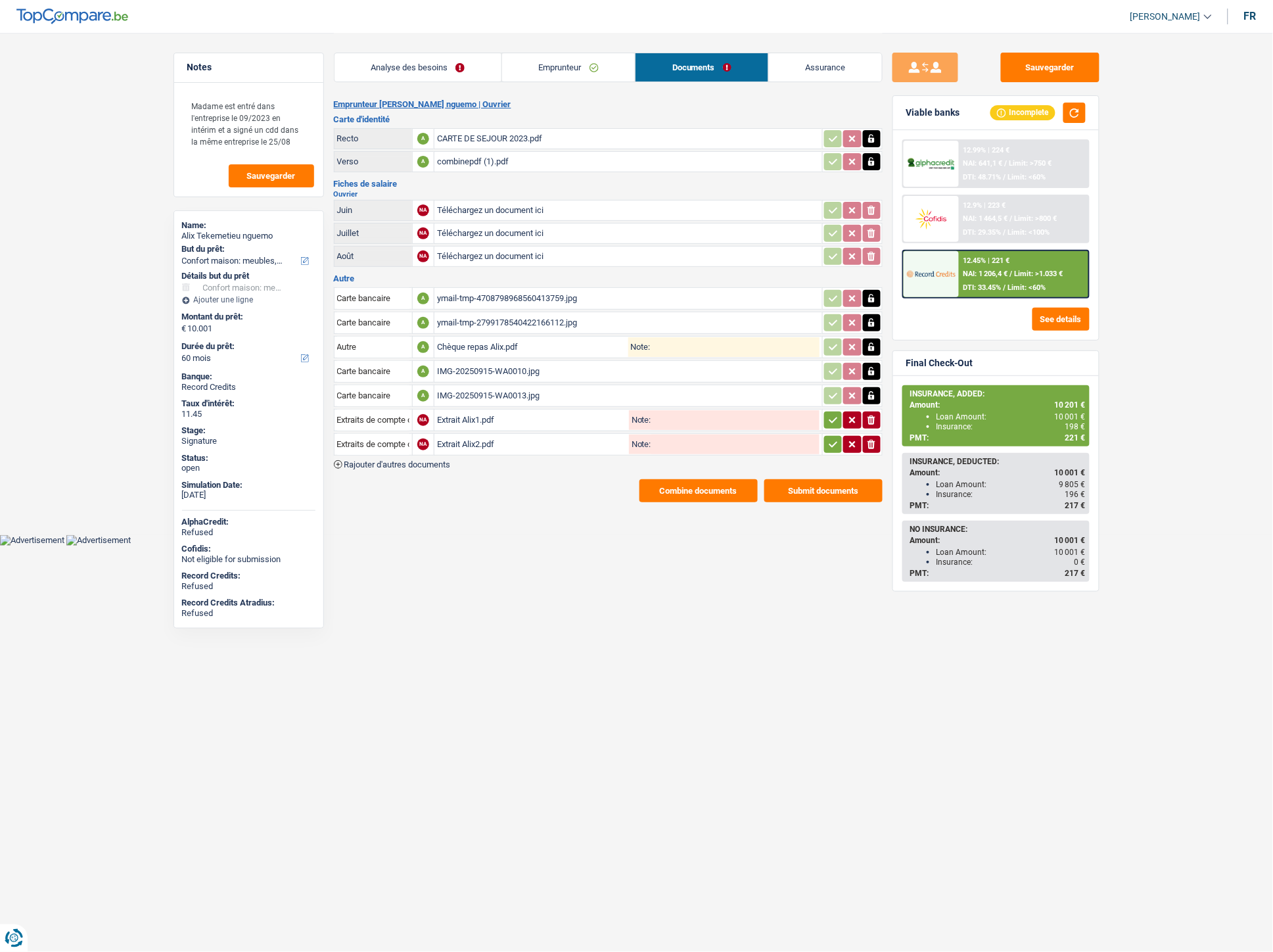
click at [832, 420] on icon "button" at bounding box center [834, 420] width 11 height 14
click at [829, 445] on icon "button" at bounding box center [834, 444] width 11 height 14
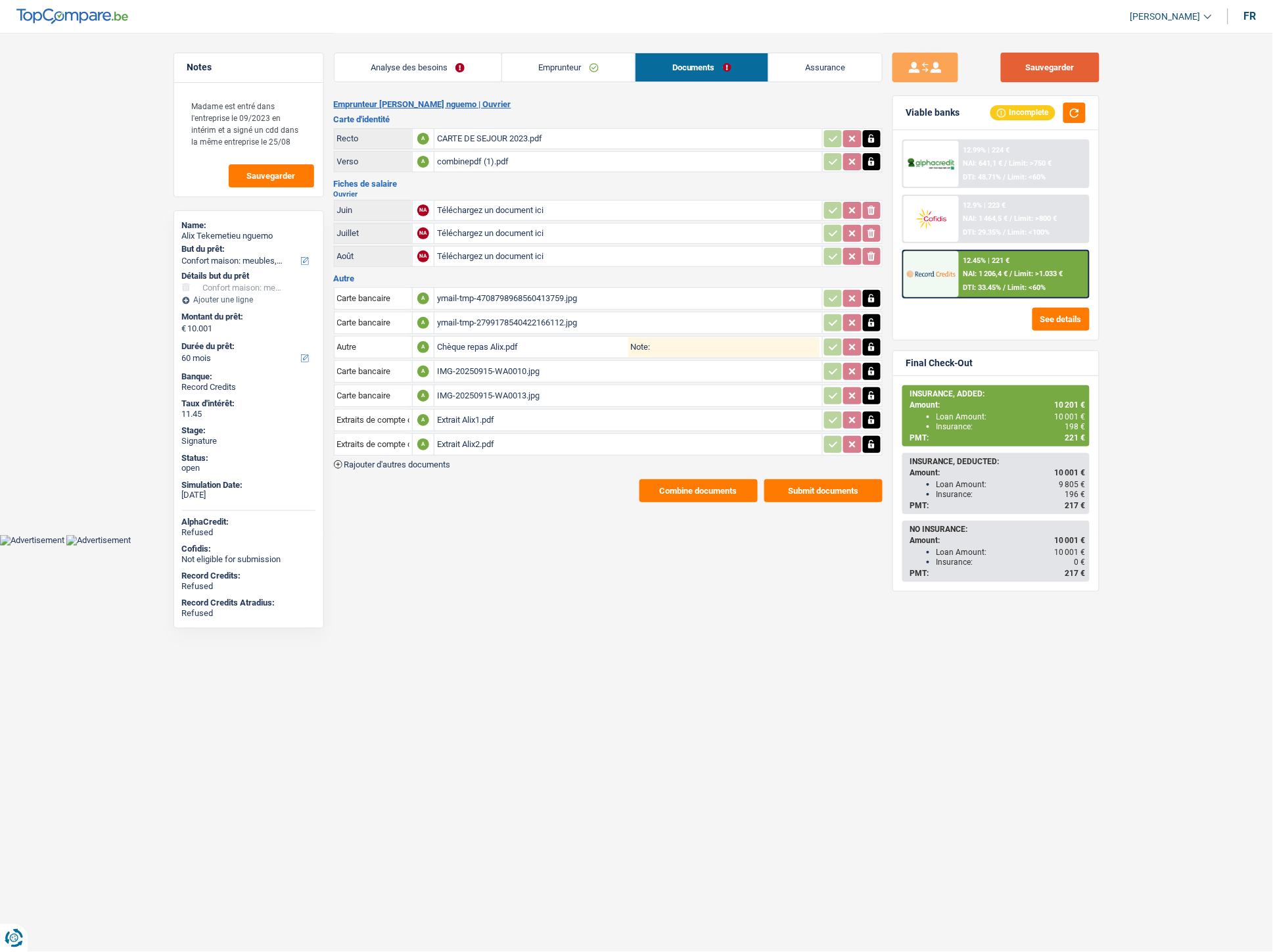
click at [1041, 64] on button "Sauvegarder" at bounding box center [1050, 67] width 98 height 30
click at [704, 481] on button "Combine documents" at bounding box center [698, 491] width 118 height 23
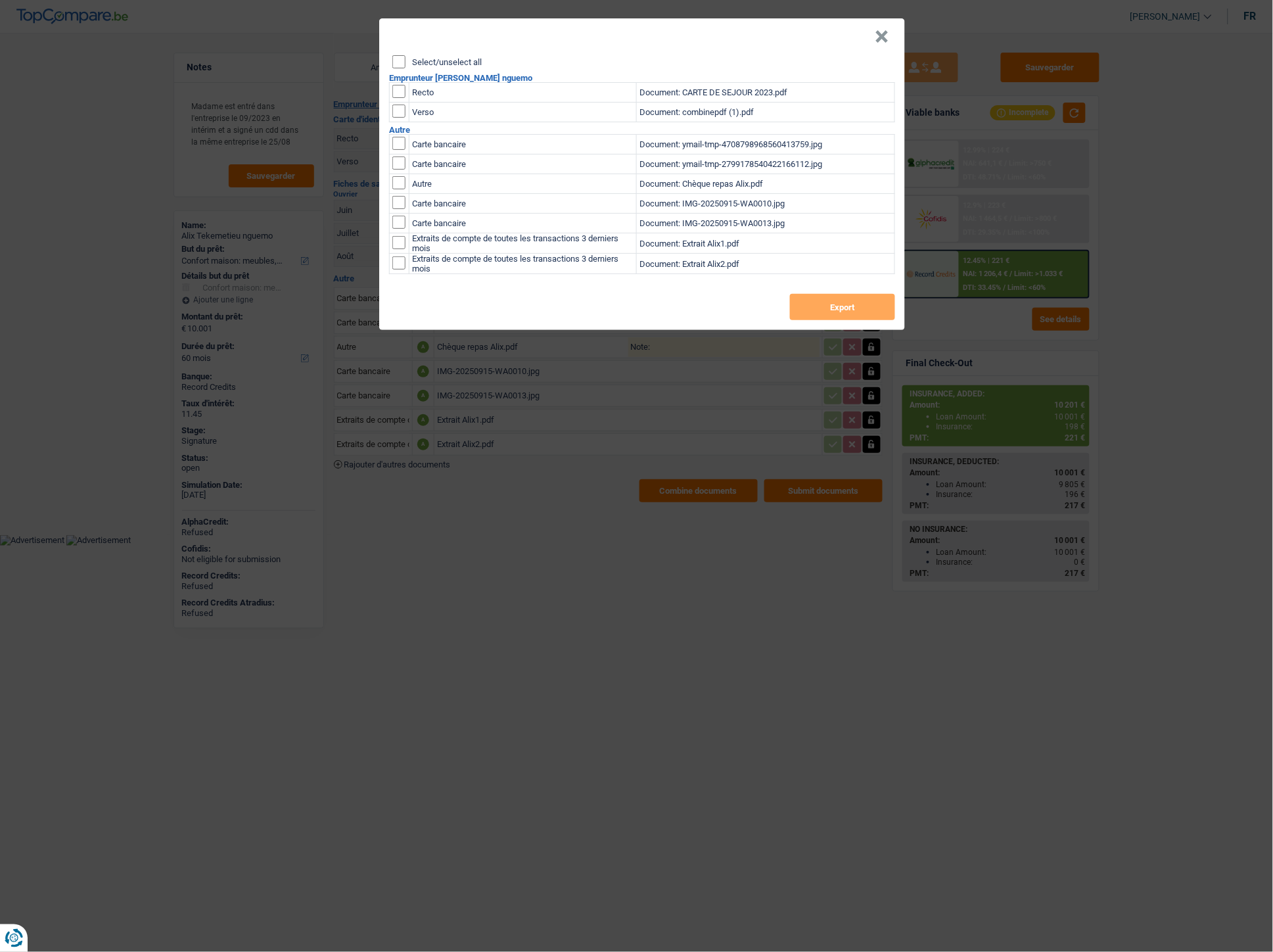
click at [457, 62] on label "Select/unselect all" at bounding box center [447, 61] width 69 height 8
click at [406, 62] on input "Select/unselect all" at bounding box center [399, 61] width 14 height 14
checkbox input "true"
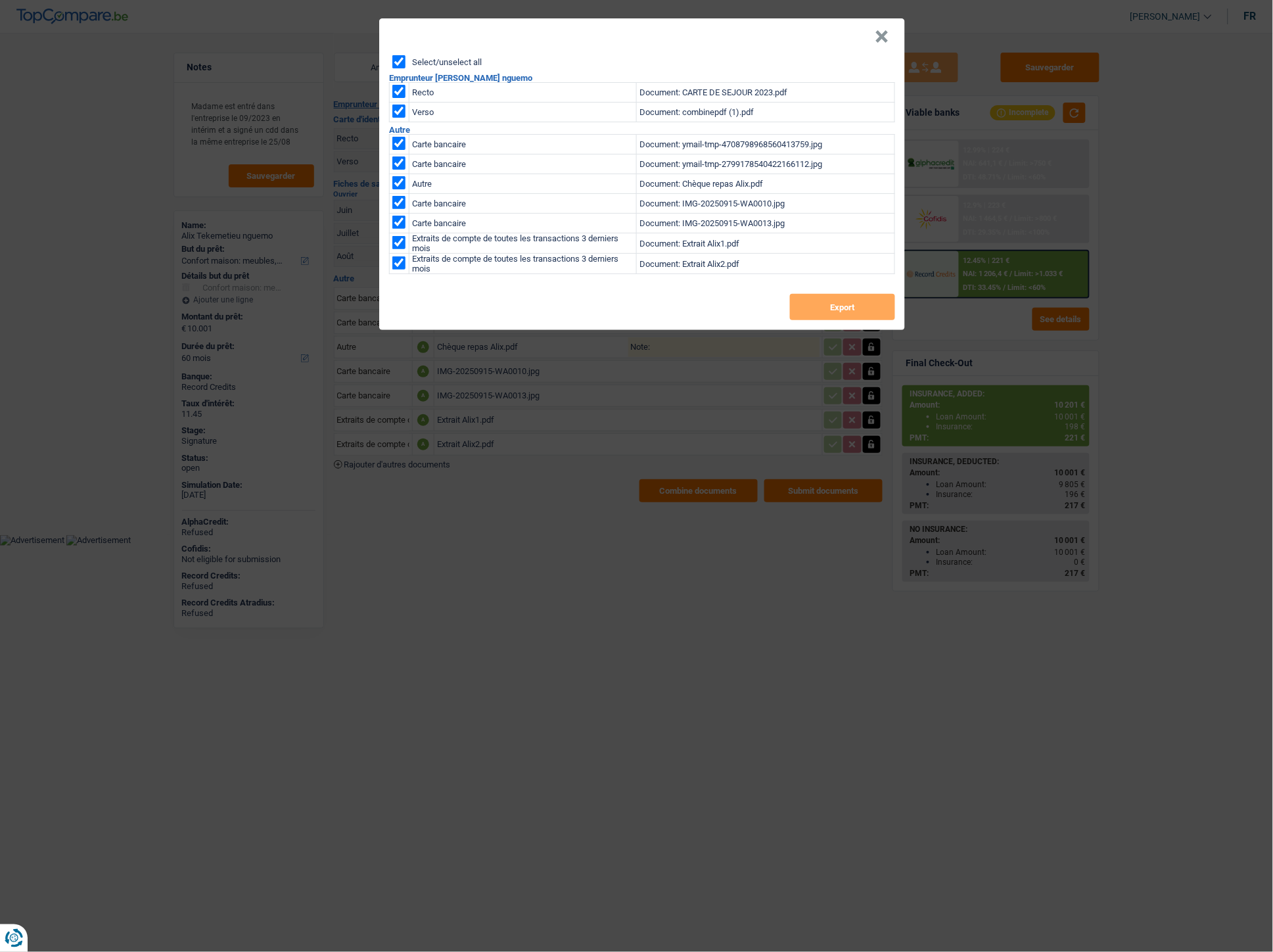
checkbox input "true"
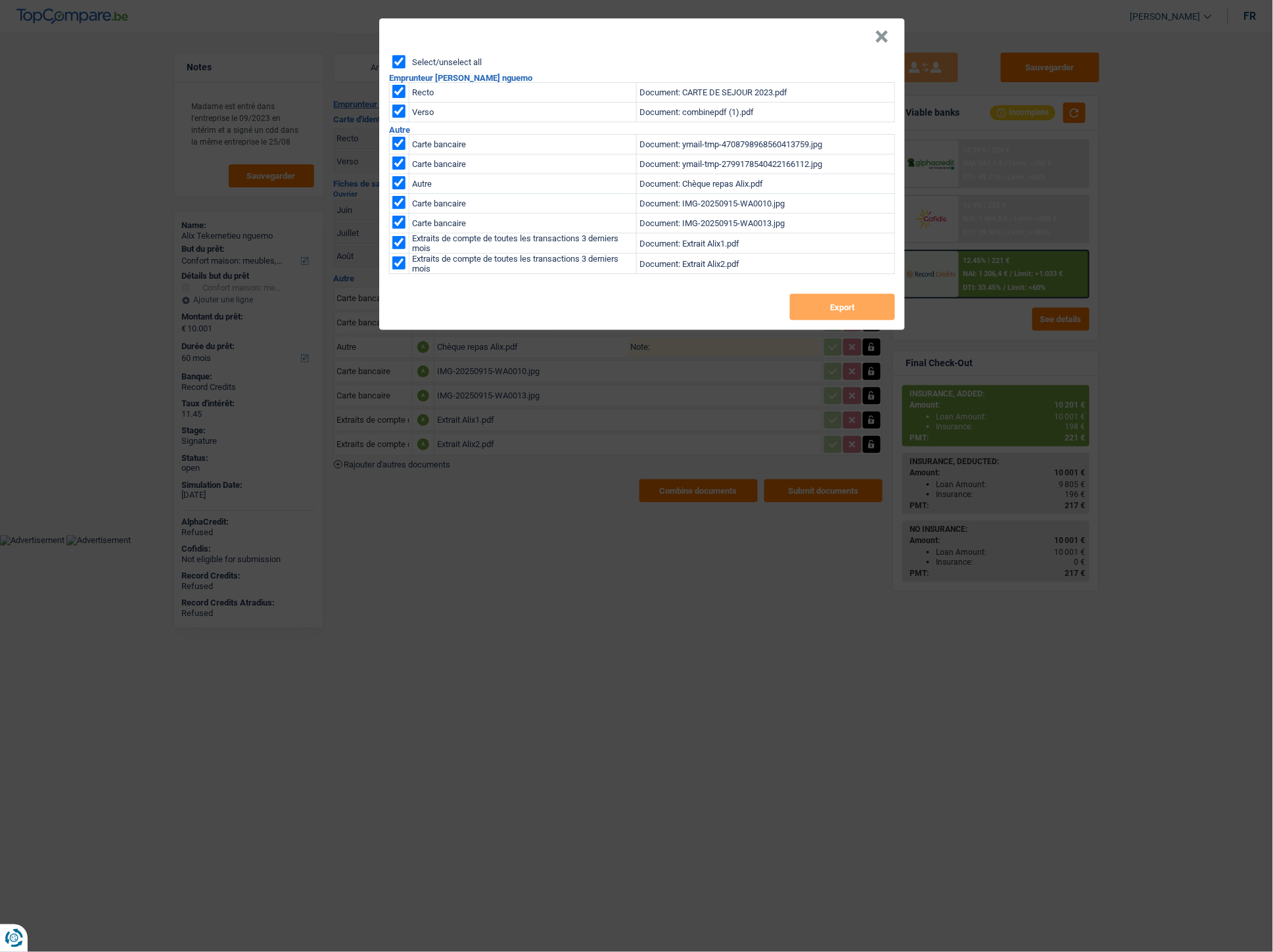
checkbox input "true"
click at [798, 303] on button "Export" at bounding box center [843, 307] width 106 height 26
click at [880, 34] on button "×" at bounding box center [881, 37] width 14 height 14
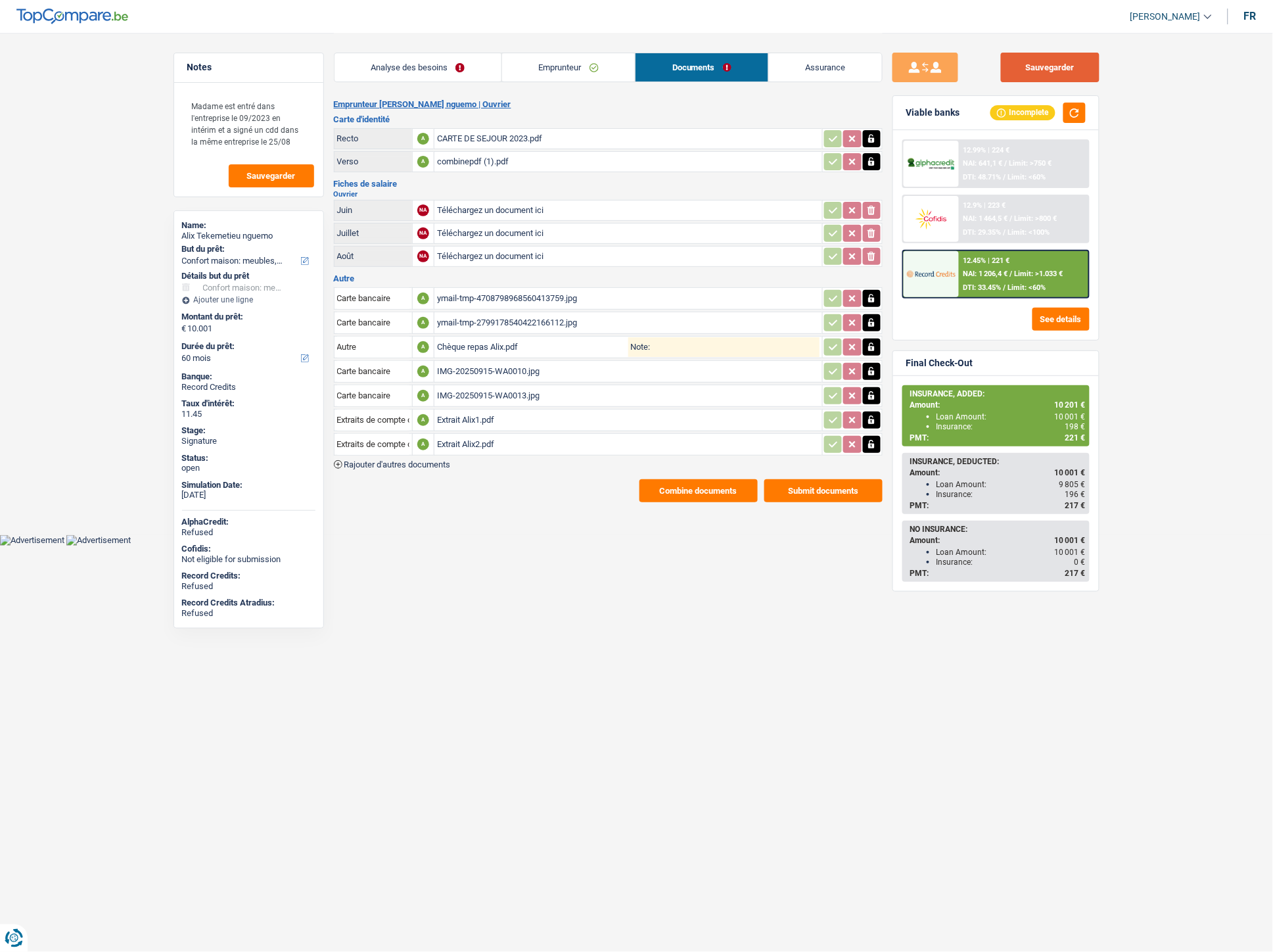
click at [1052, 62] on button "Sauvegarder" at bounding box center [1050, 67] width 98 height 30
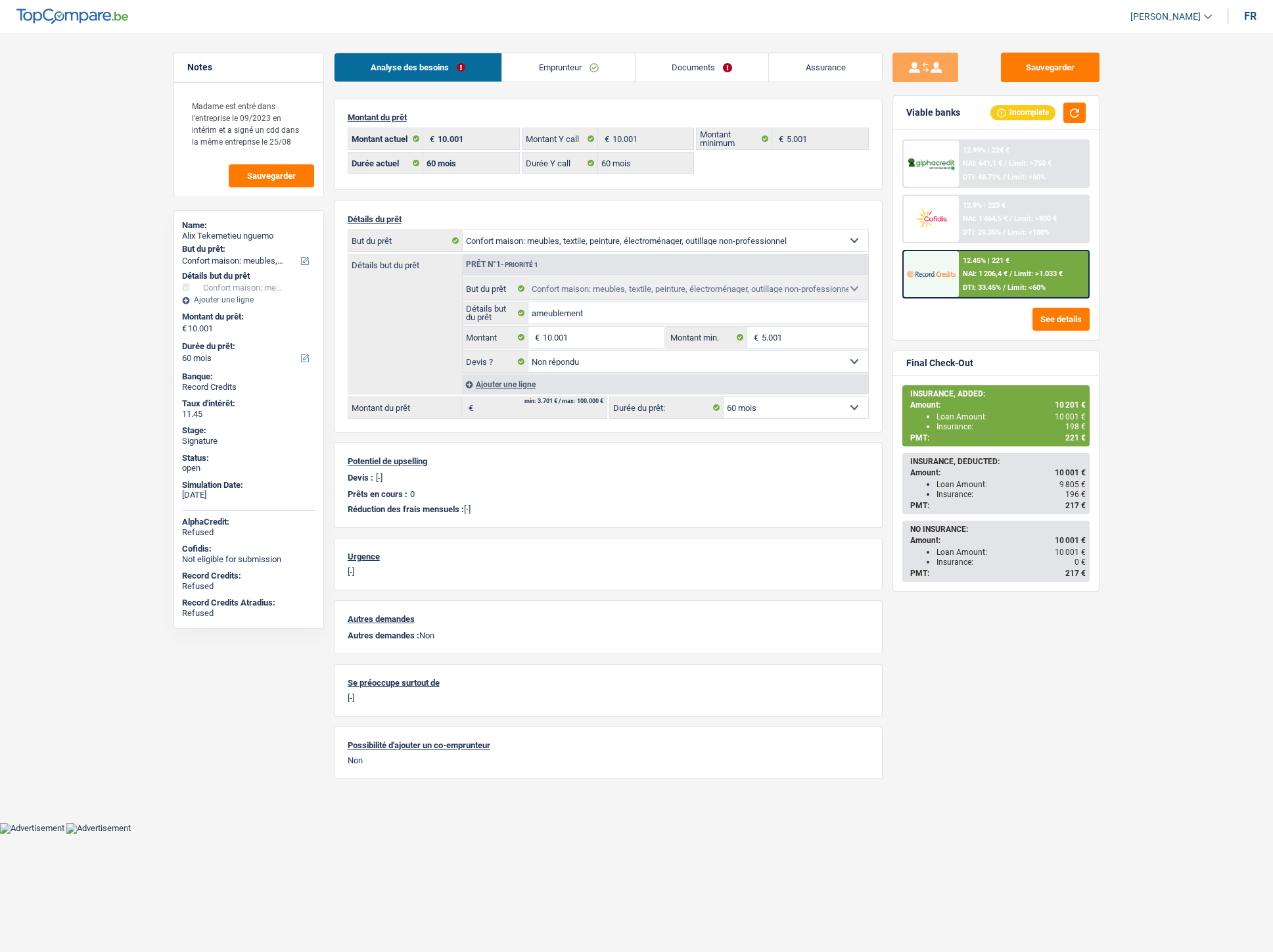
select select "household"
select select "60"
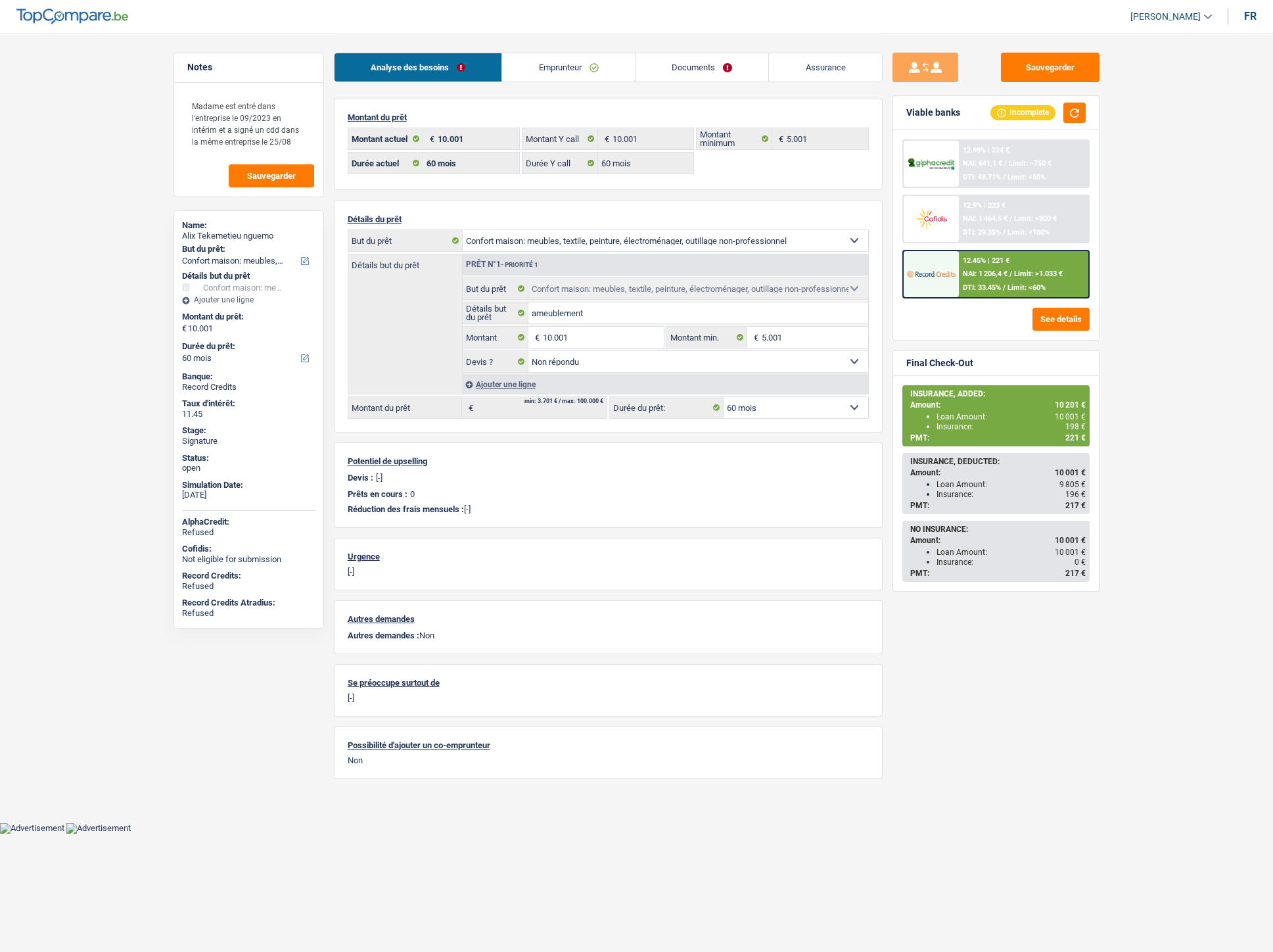
select select "household"
select select "not_answered"
select select "60"
click at [523, 391] on div "Ajouter une ligne" at bounding box center [665, 384] width 406 height 19
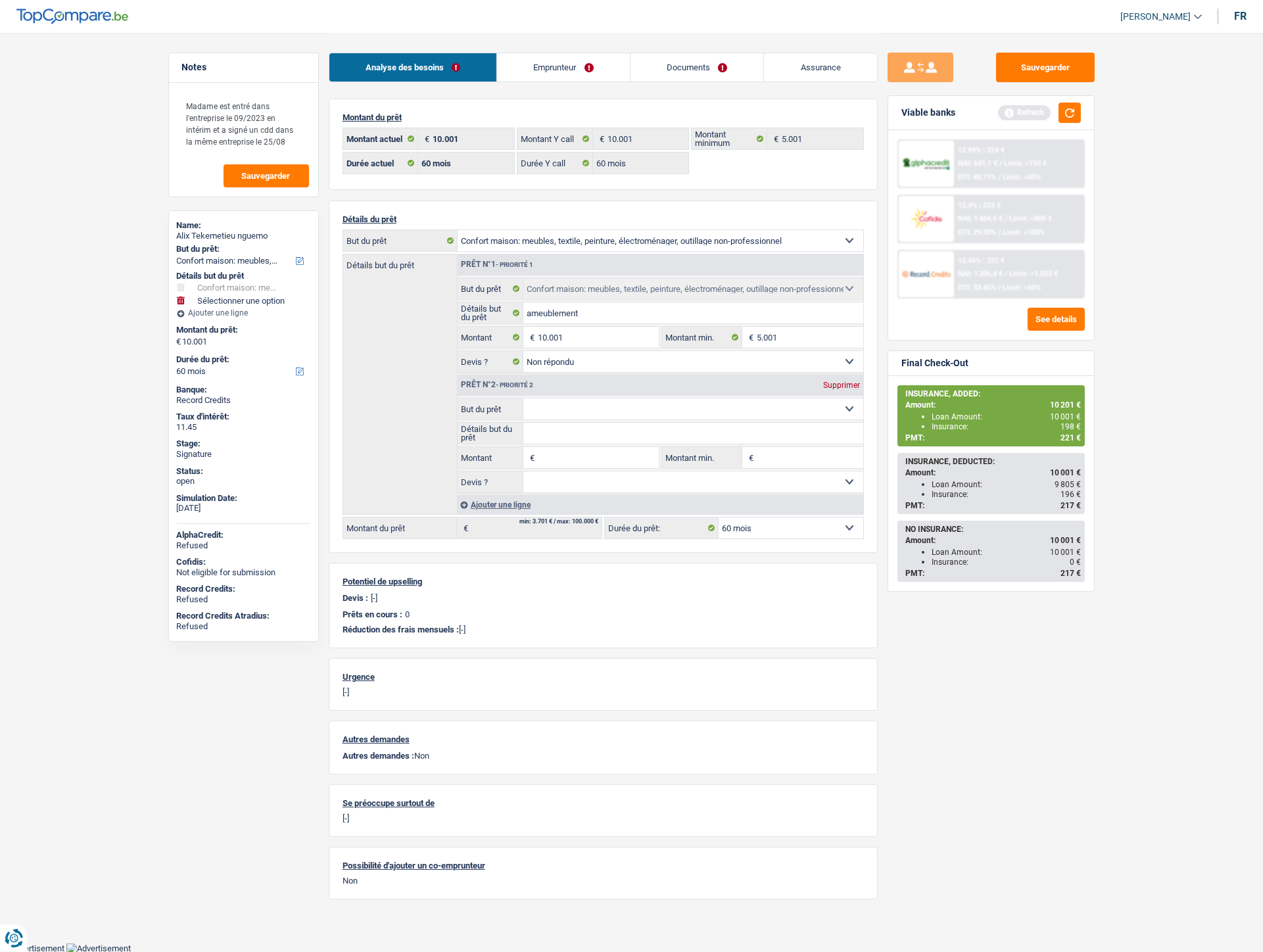
click at [562, 409] on select "Confort maison: meubles, textile, peinture, électroménager, outillage non-profe…" at bounding box center [693, 409] width 340 height 21
select select "insurance"
click at [523, 401] on select "Confort maison: meubles, textile, peinture, électroménager, outillage non-profe…" at bounding box center [693, 409] width 340 height 21
select select "insurance"
click at [569, 723] on div "Montant du prêt 10.001 € Montant actuel 10.001 € Montant Y call 5.001 € Montant…" at bounding box center [603, 498] width 549 height 800
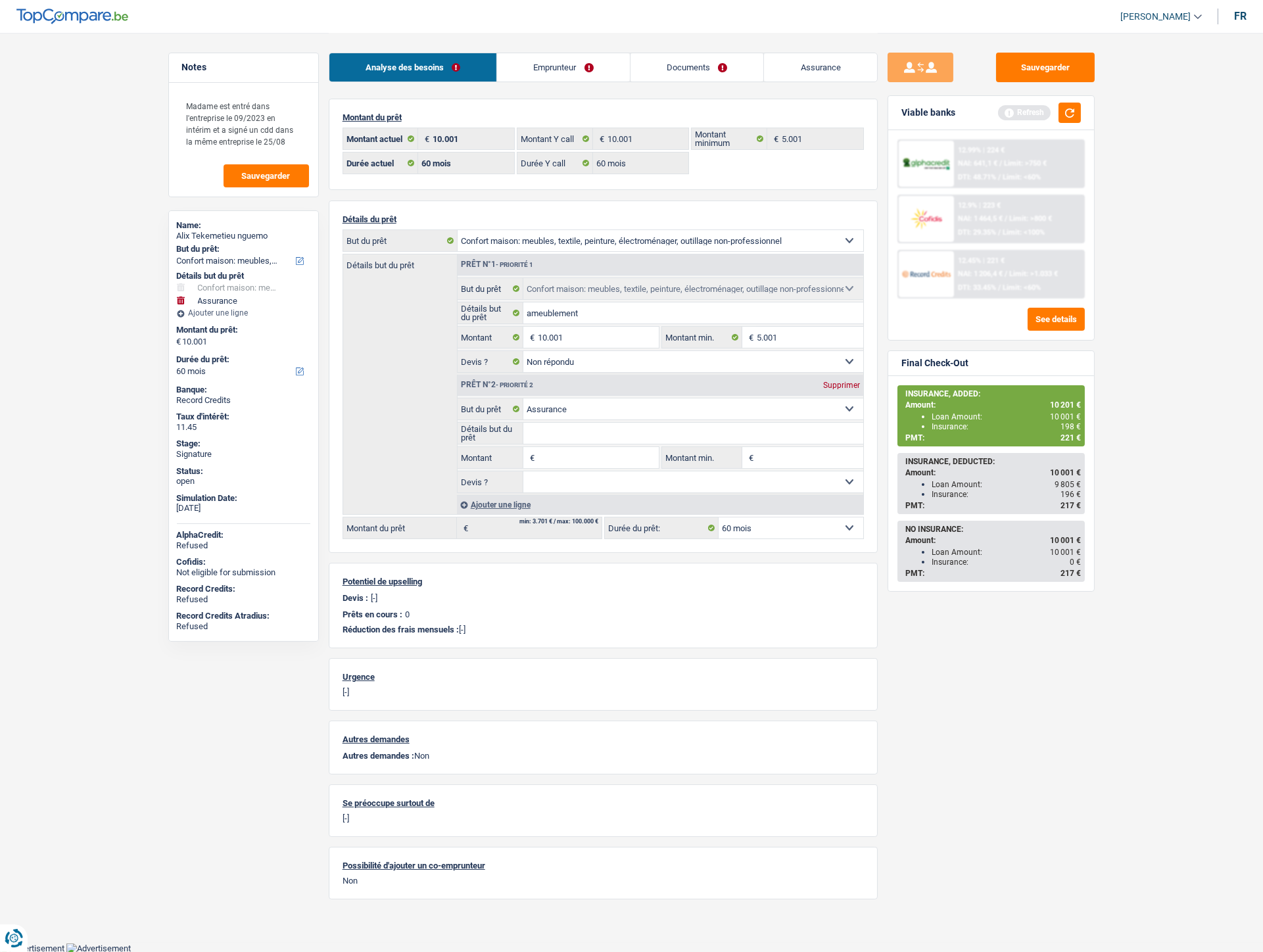
click at [563, 465] on input "Montant" at bounding box center [597, 457] width 120 height 21
type input "198"
type input "10.199"
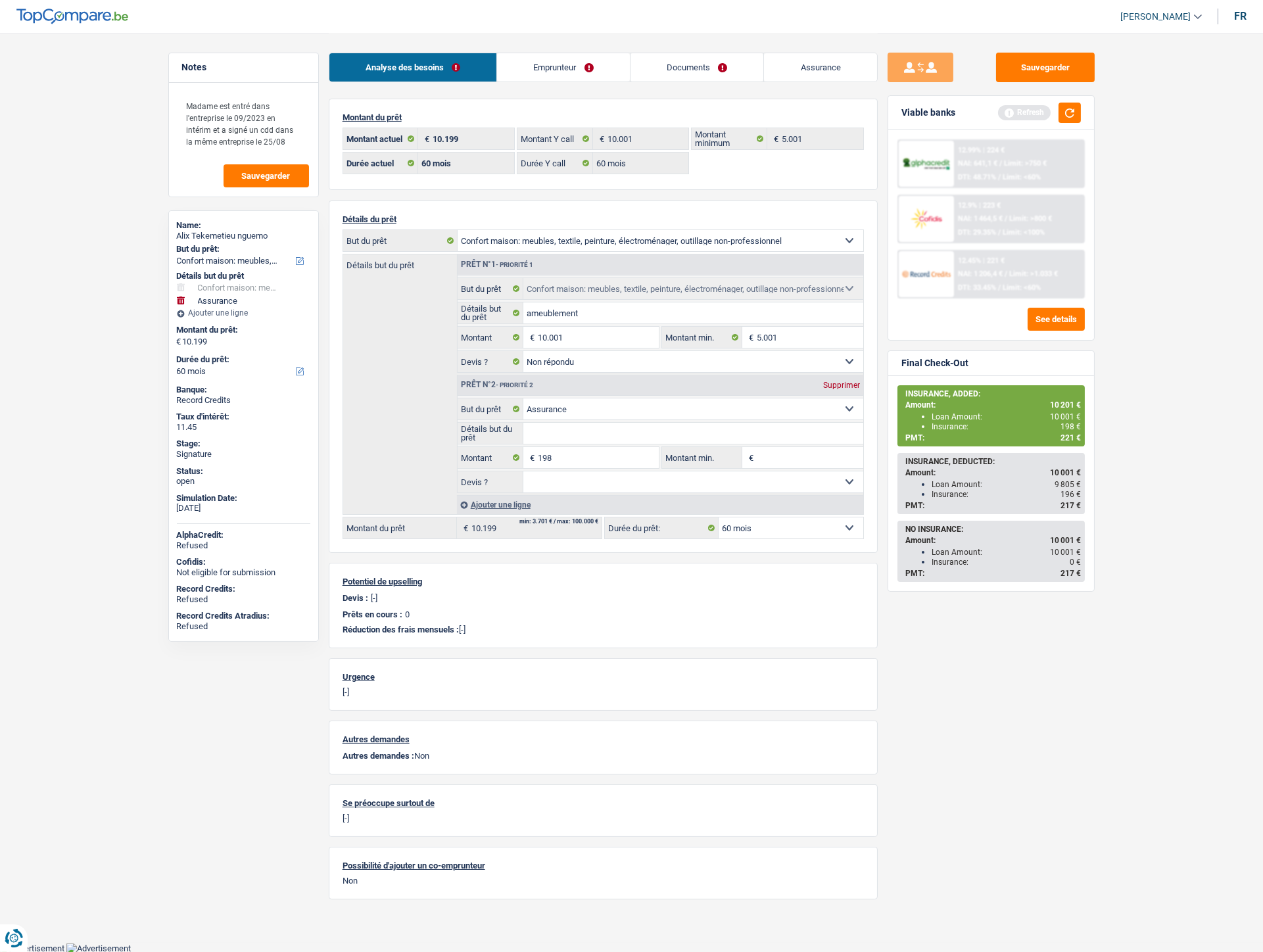
click at [921, 651] on div "Sauvegarder Viable banks Refresh 12.99% | 224 € NAI: 641,1 € / Limit: >750 € DT…" at bounding box center [991, 491] width 226 height 878
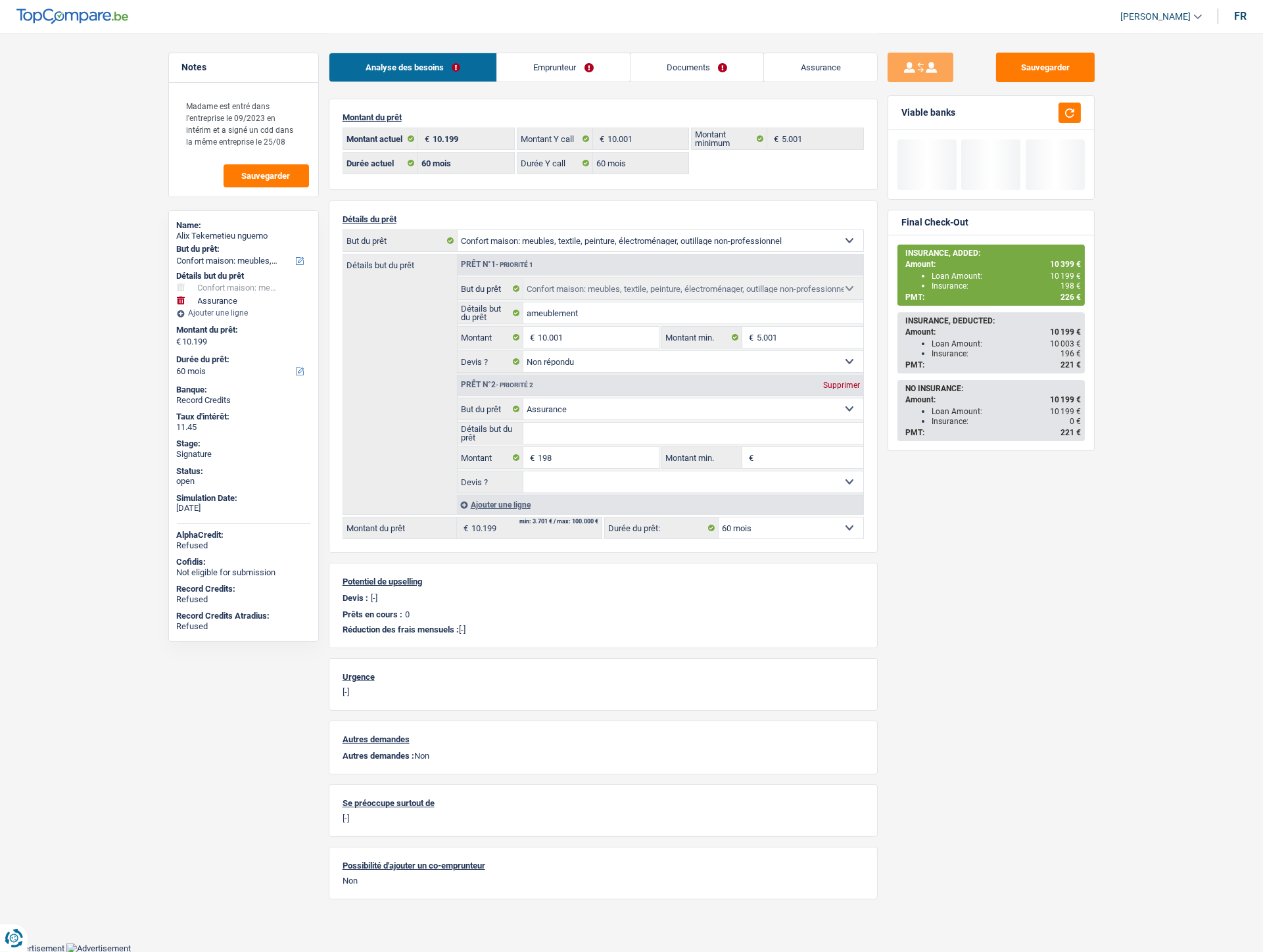
click at [822, 537] on select "12 mois 18 mois 24 mois 30 mois 36 mois 42 mois 48 mois 60 mois Sélectionner un…" at bounding box center [790, 527] width 144 height 21
click at [820, 537] on select "12 mois 18 mois 24 mois 30 mois 36 mois 42 mois 48 mois 60 mois Sélectionner un…" at bounding box center [790, 527] width 144 height 21
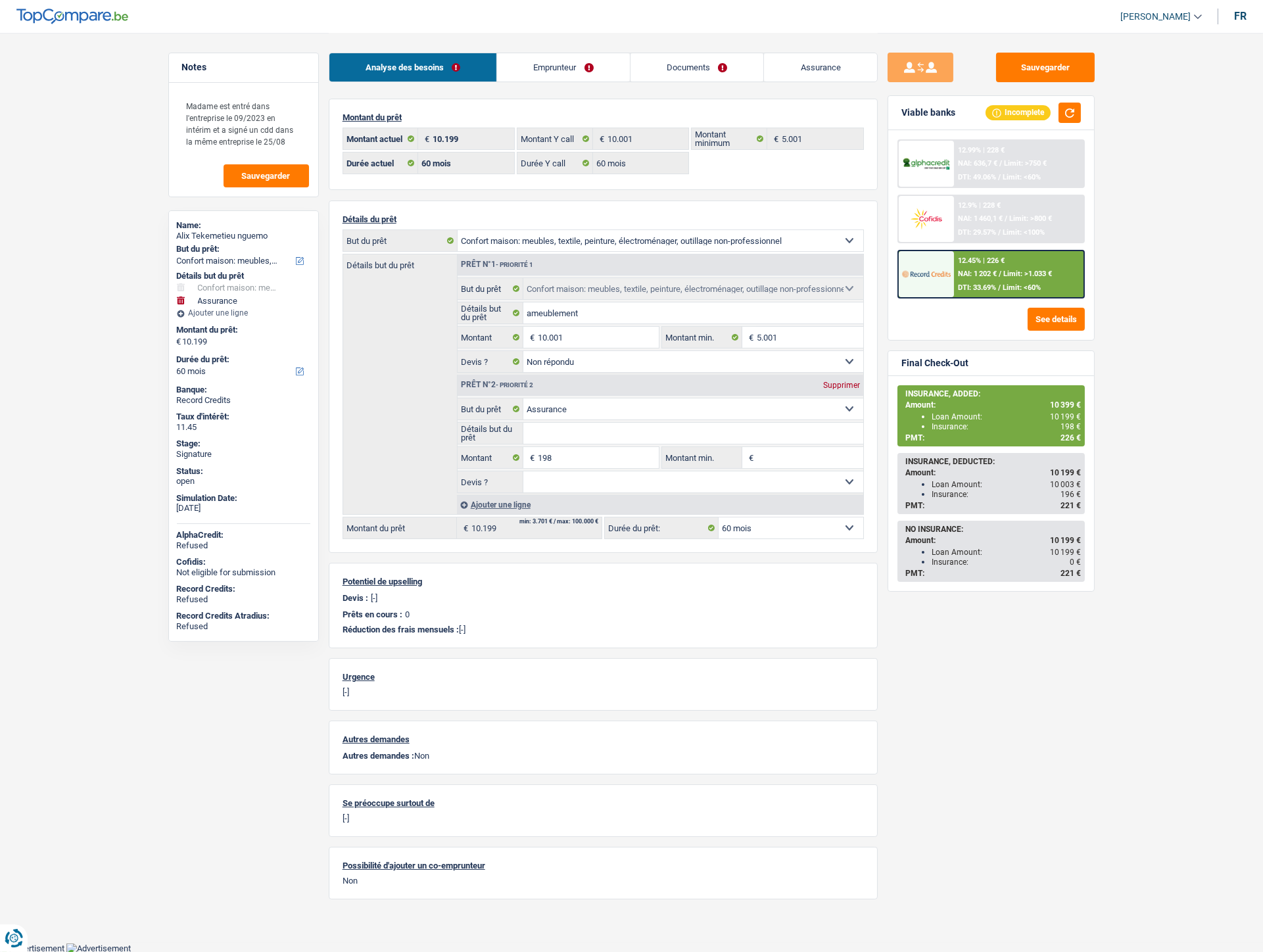
click at [976, 592] on div "Sauvegarder Viable banks Incomplete 12.99% | 228 € NAI: 636,7 € / Limit: >750 €…" at bounding box center [991, 491] width 226 height 878
click at [1021, 279] on div "12.45% | 226 € NAI: 1 202 € / Limit: >1.033 € DTI: 33.69% / Limit: <60%" at bounding box center [1019, 273] width 130 height 46
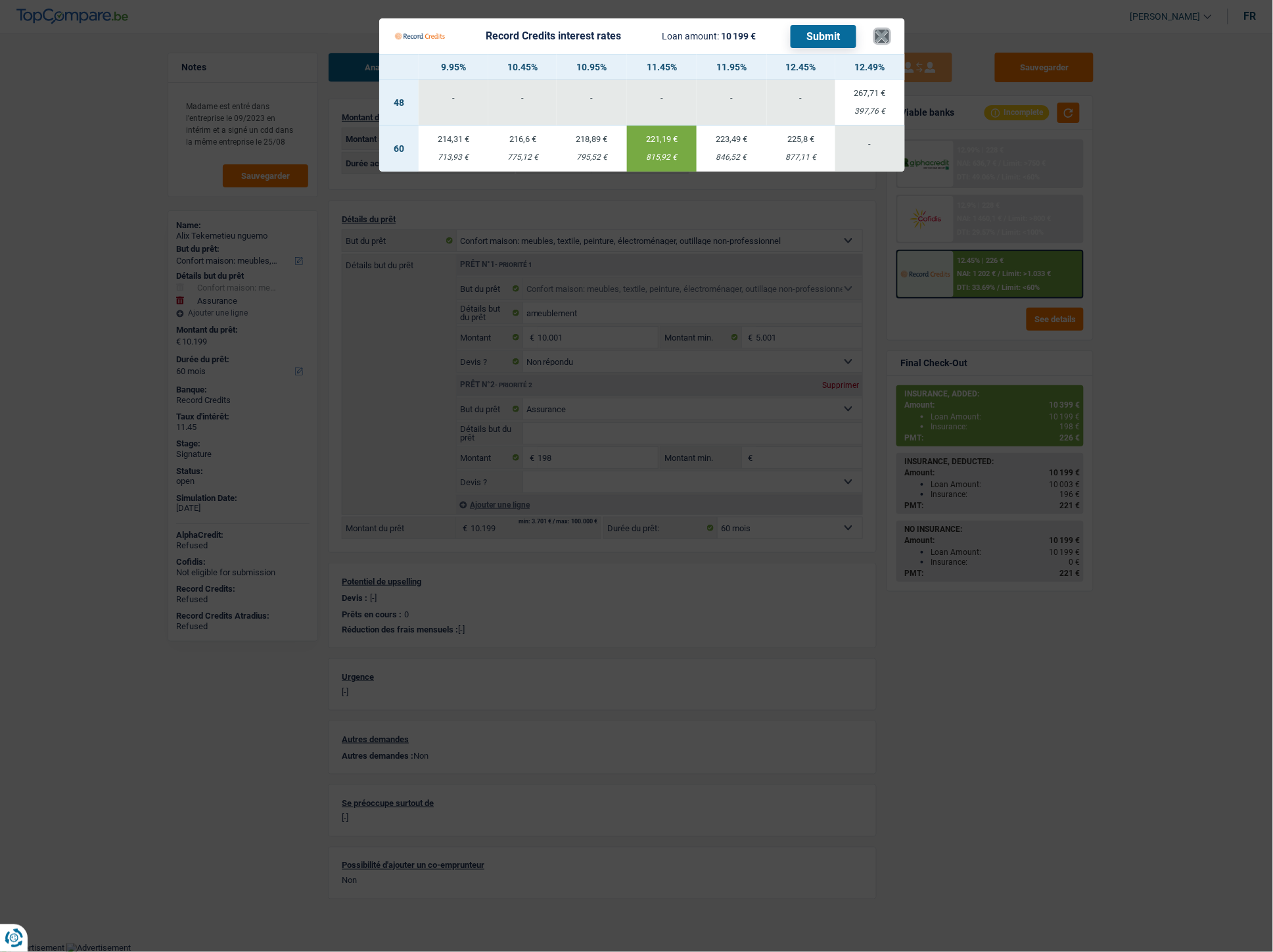
click at [880, 31] on button "×" at bounding box center [881, 36] width 14 height 14
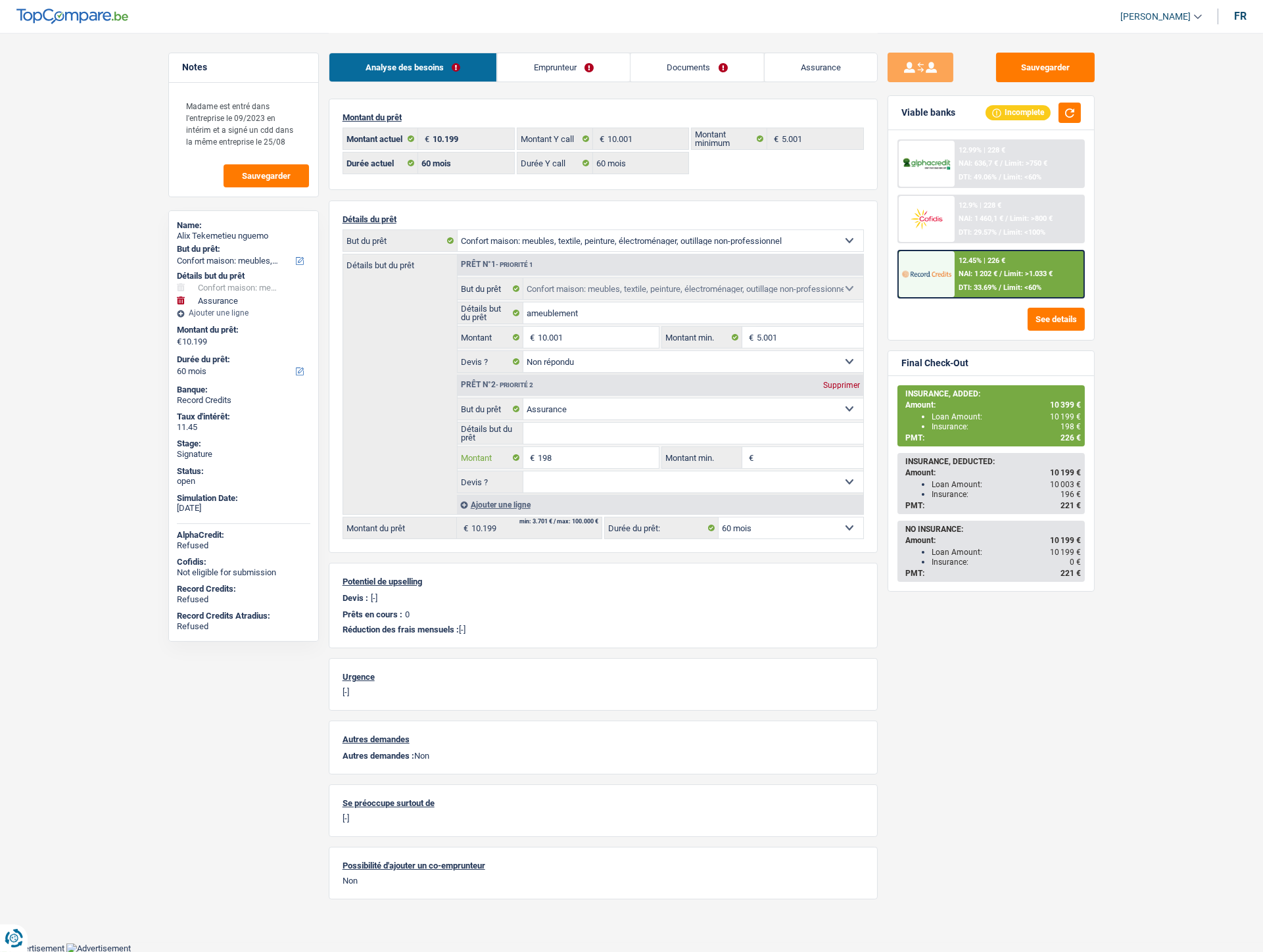
click at [588, 459] on input "198" at bounding box center [597, 457] width 120 height 21
type input "197"
type input "10.198"
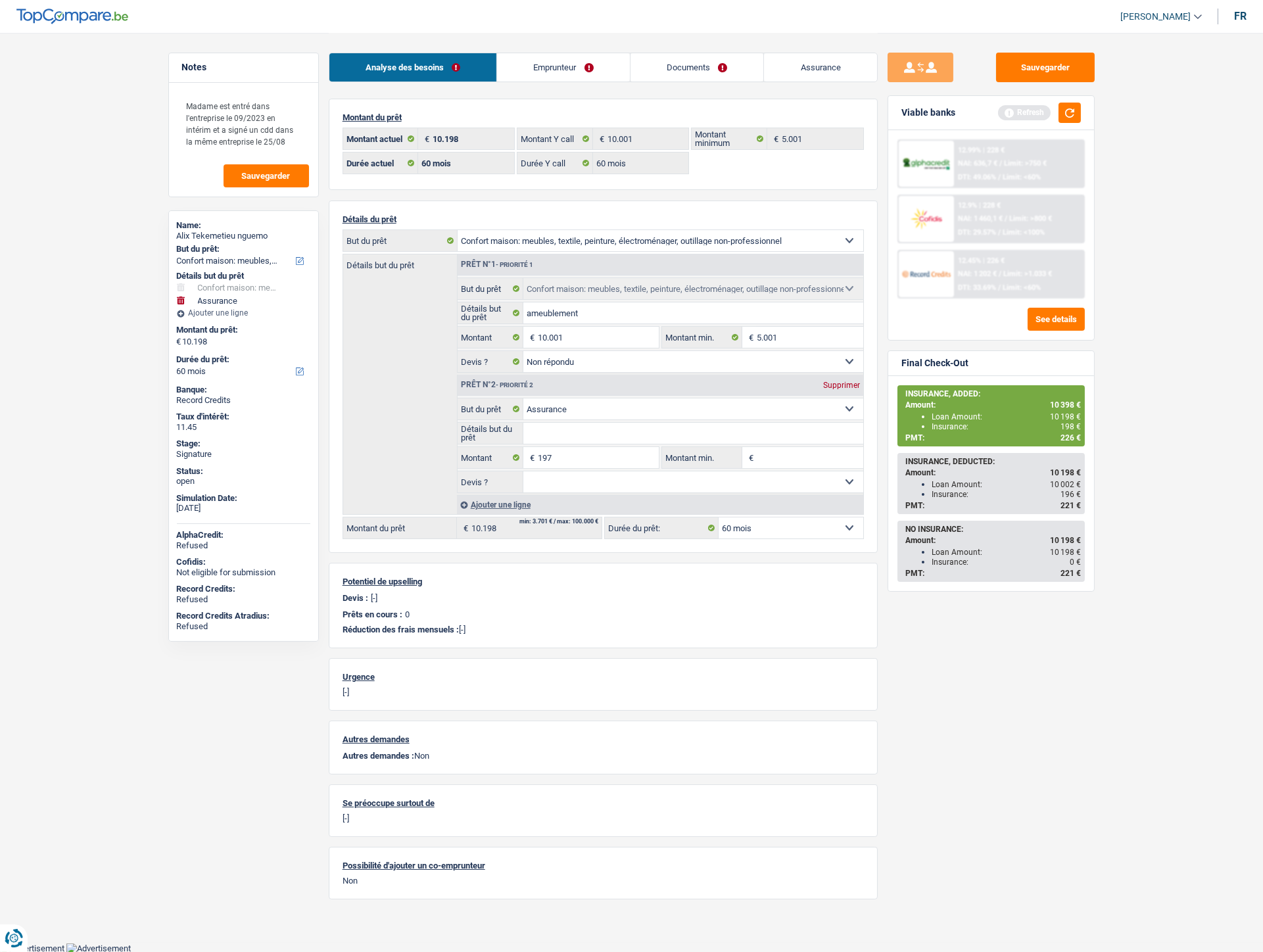
click at [1023, 710] on div "Sauvegarder Viable banks Refresh 12.99% | 228 € NAI: 636,7 € / Limit: >750 € DT…" at bounding box center [991, 491] width 226 height 878
click at [1029, 69] on button "Sauvegarder" at bounding box center [1045, 67] width 98 height 30
click at [996, 283] on span "DTI: 33.69%" at bounding box center [977, 287] width 38 height 8
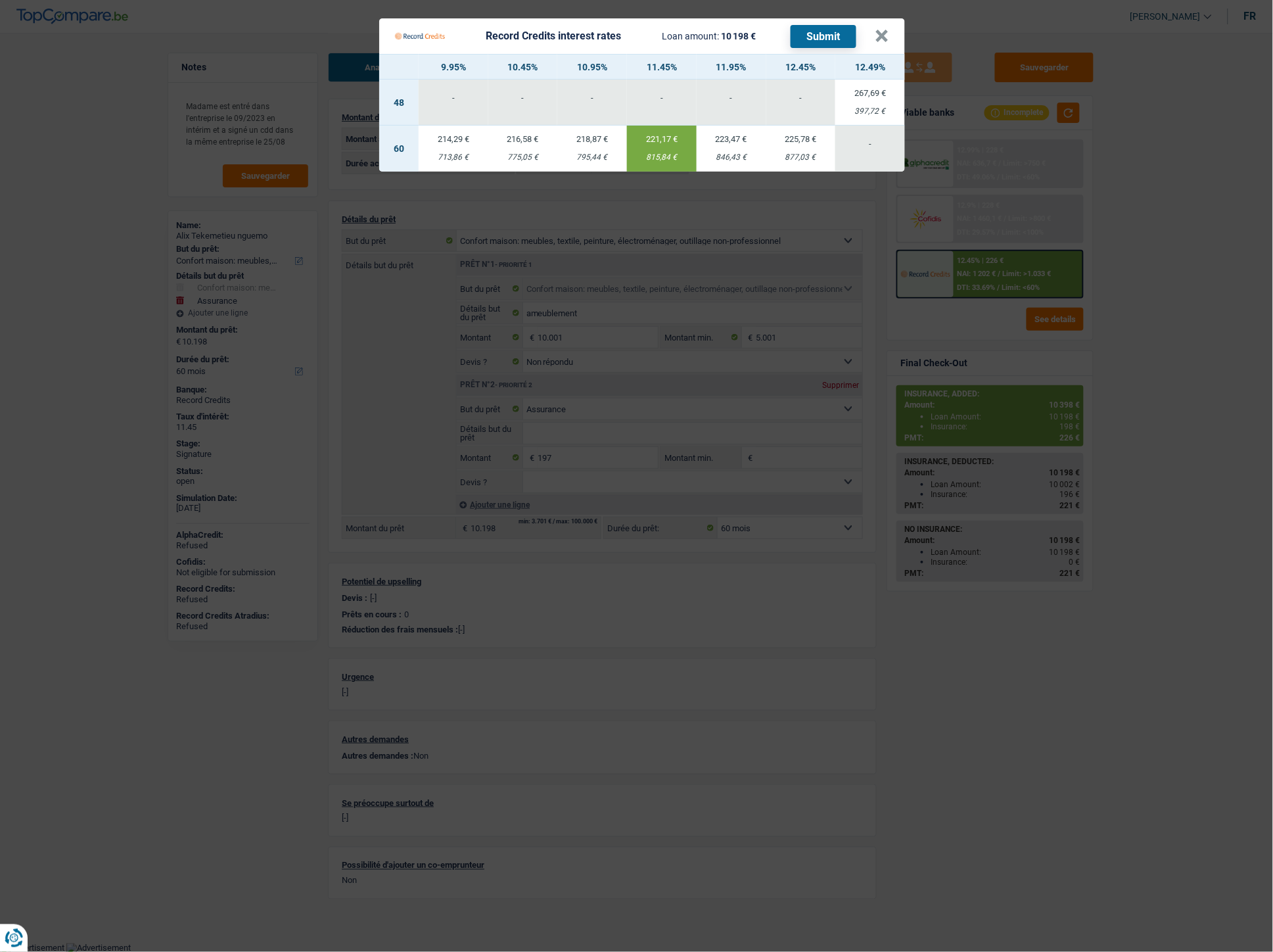
drag, startPoint x: 641, startPoint y: 158, endPoint x: 672, endPoint y: 161, distance: 31.1
click at [672, 161] on div "815,84 €" at bounding box center [661, 157] width 69 height 8
copy div "815,84"
click at [875, 33] on button "×" at bounding box center [881, 36] width 14 height 14
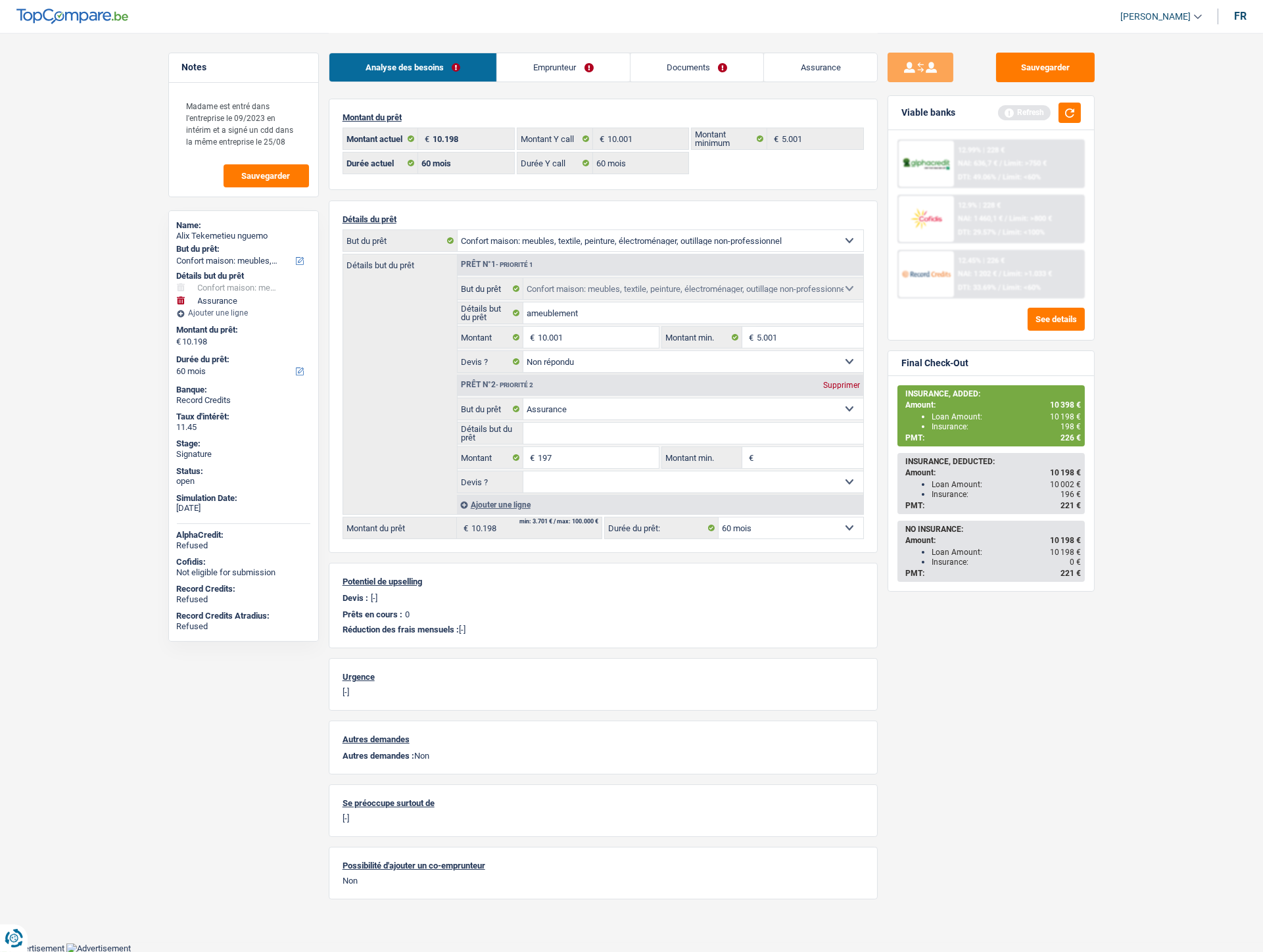
click at [936, 279] on img at bounding box center [927, 273] width 49 height 24
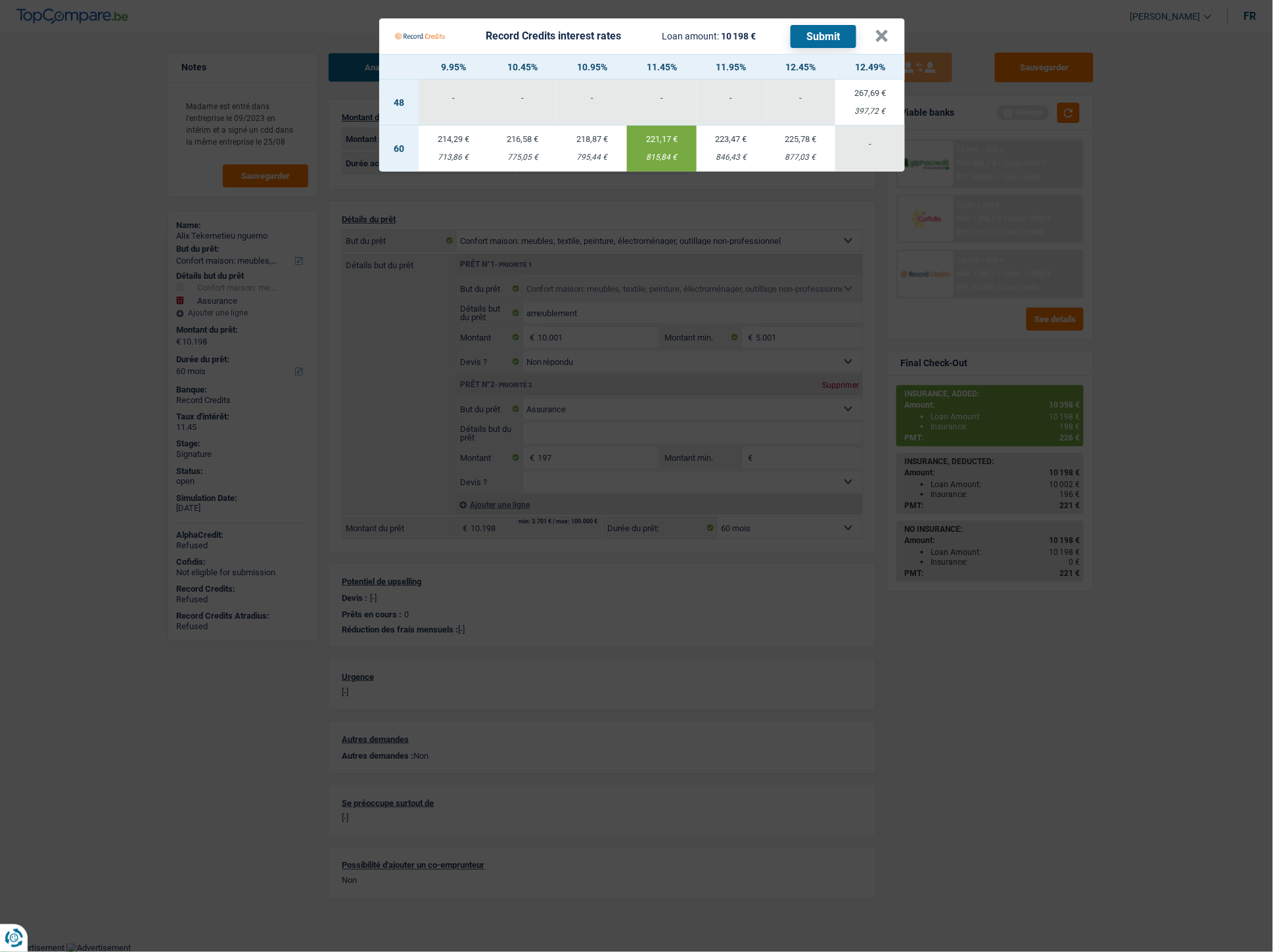
drag, startPoint x: 645, startPoint y: 153, endPoint x: 669, endPoint y: 156, distance: 24.2
click at [672, 159] on div "815,84 €" at bounding box center [661, 157] width 69 height 8
copy div "815,84"
click at [885, 40] on button "×" at bounding box center [881, 36] width 14 height 14
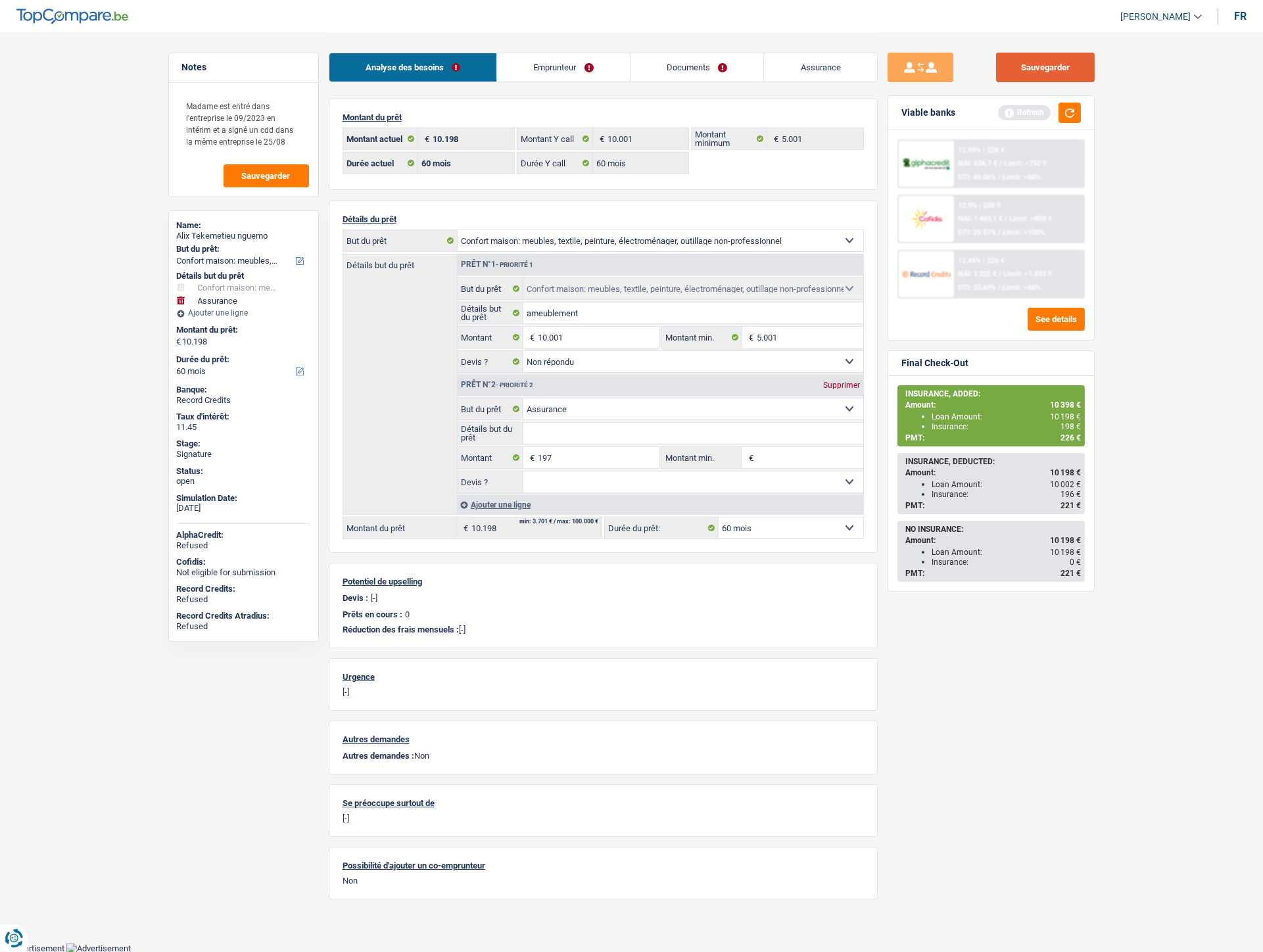
click at [1038, 78] on button "Sauvegarder" at bounding box center [1045, 67] width 98 height 30
